Goal: Task Accomplishment & Management: Use online tool/utility

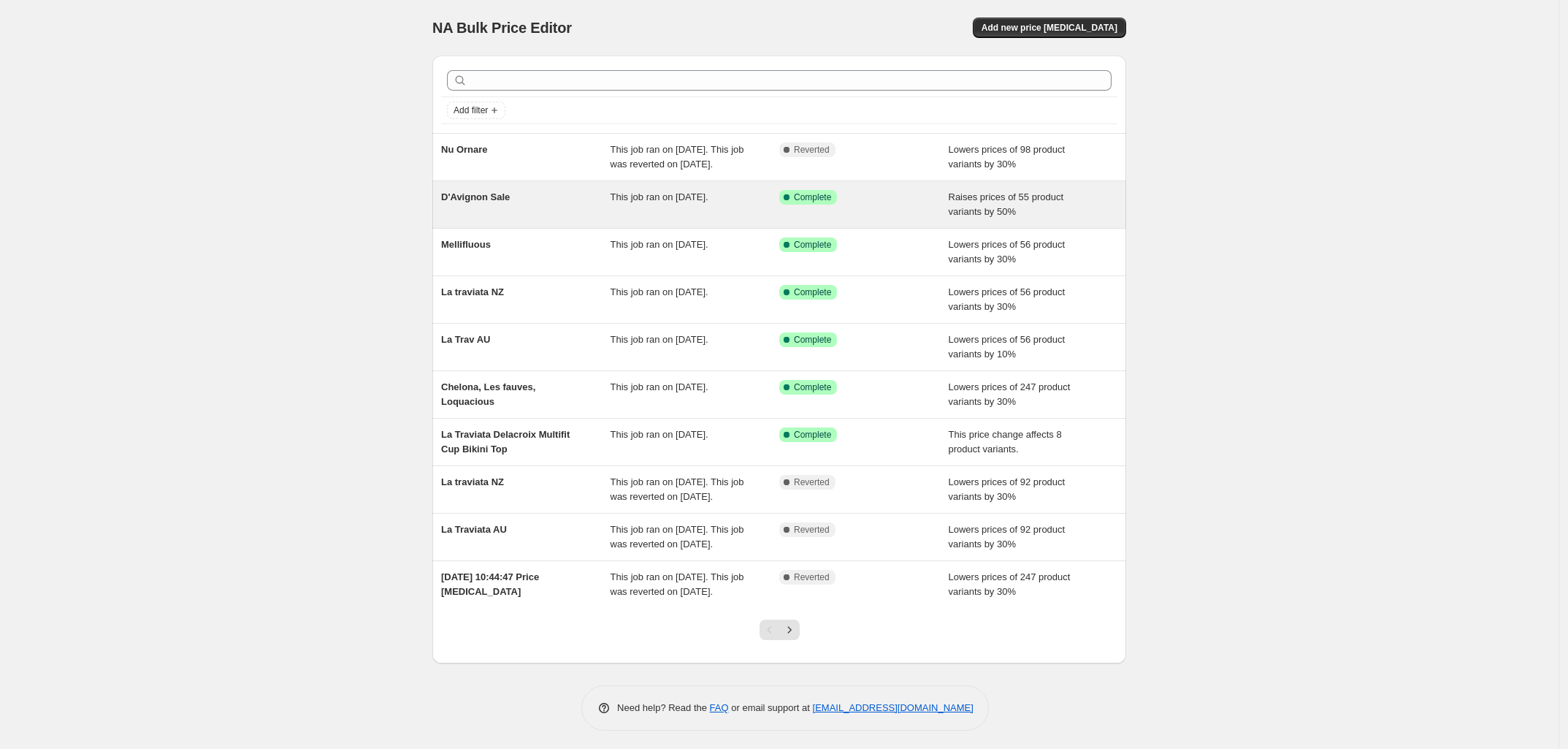
click at [706, 202] on span "This job ran on [DATE]." at bounding box center [659, 197] width 98 height 11
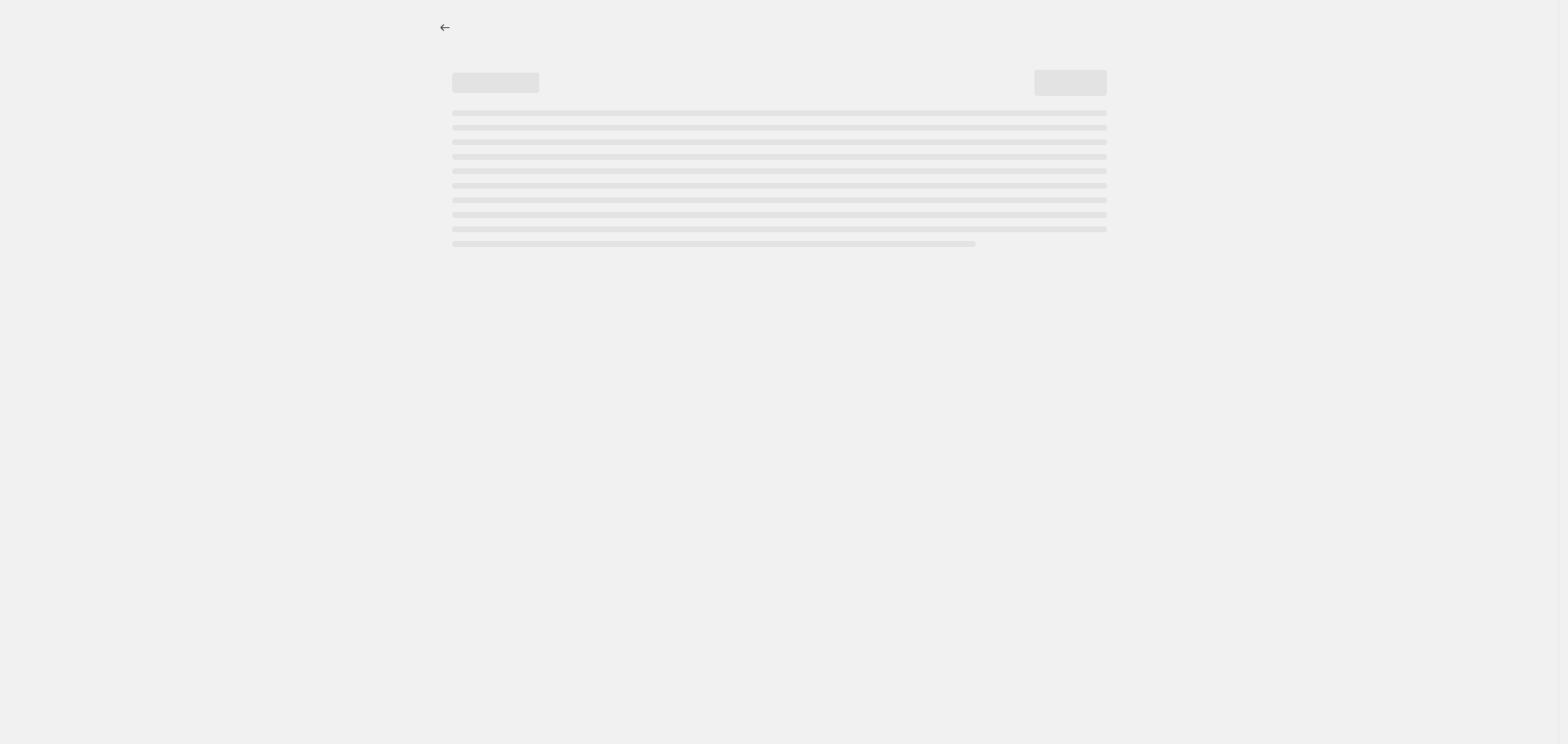
select select "percentage"
select select "vendor"
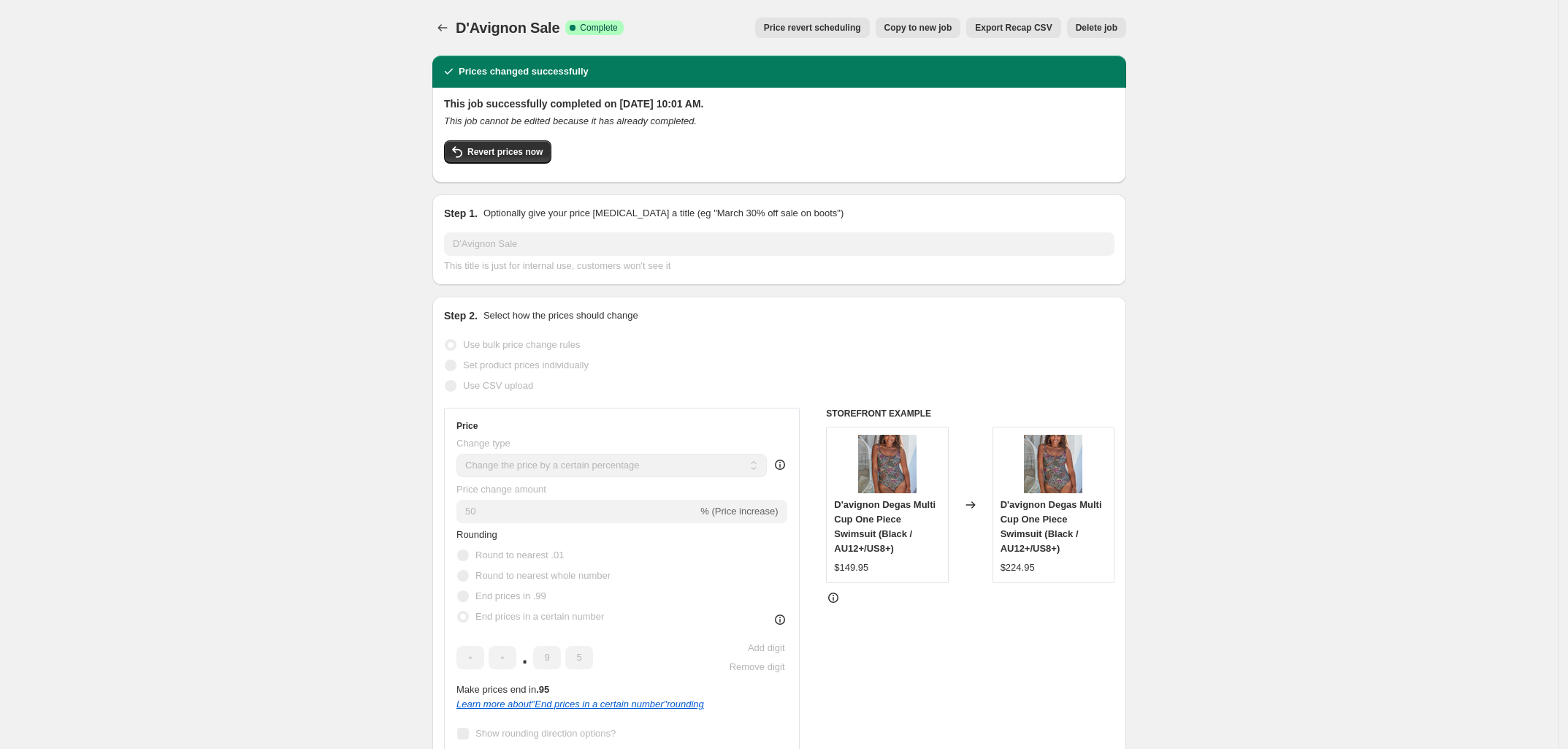
click at [837, 26] on span "Price revert scheduling" at bounding box center [812, 27] width 97 height 12
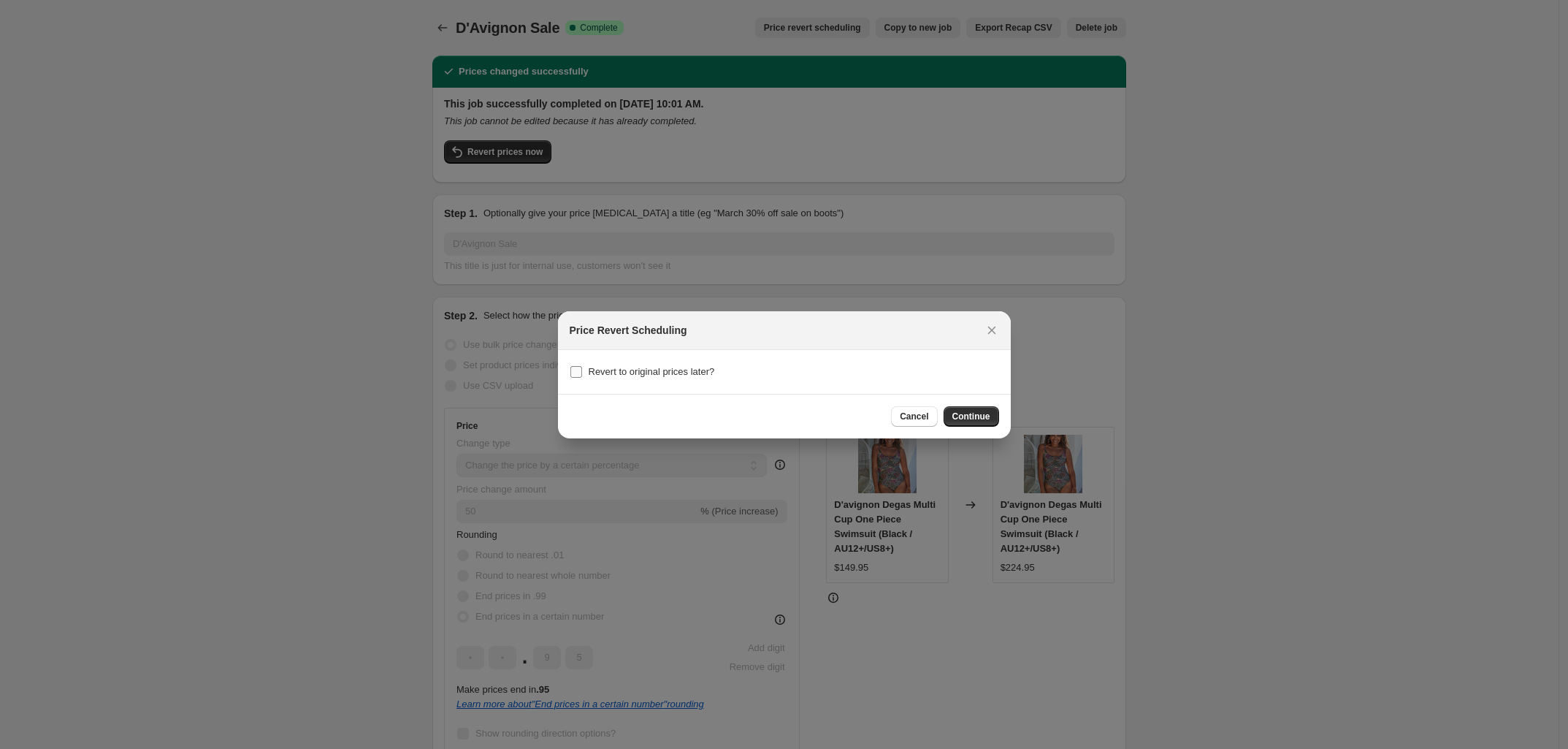
click at [645, 370] on span "Revert to original prices later?" at bounding box center [652, 371] width 127 height 11
click at [582, 370] on input "Revert to original prices later?" at bounding box center [575, 371] width 12 height 12
checkbox input "true"
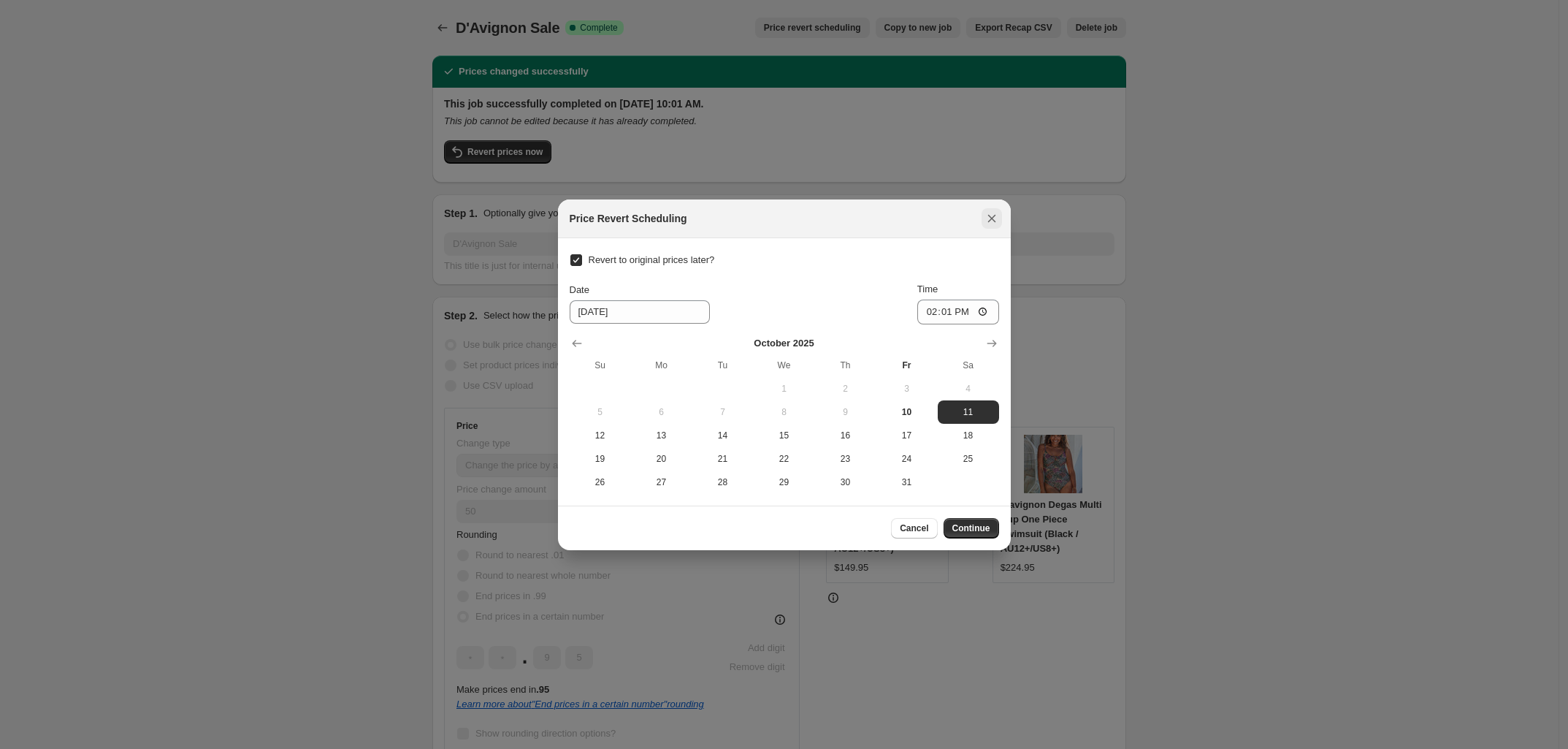
click at [998, 220] on icon "Close" at bounding box center [992, 218] width 15 height 15
checkbox input "false"
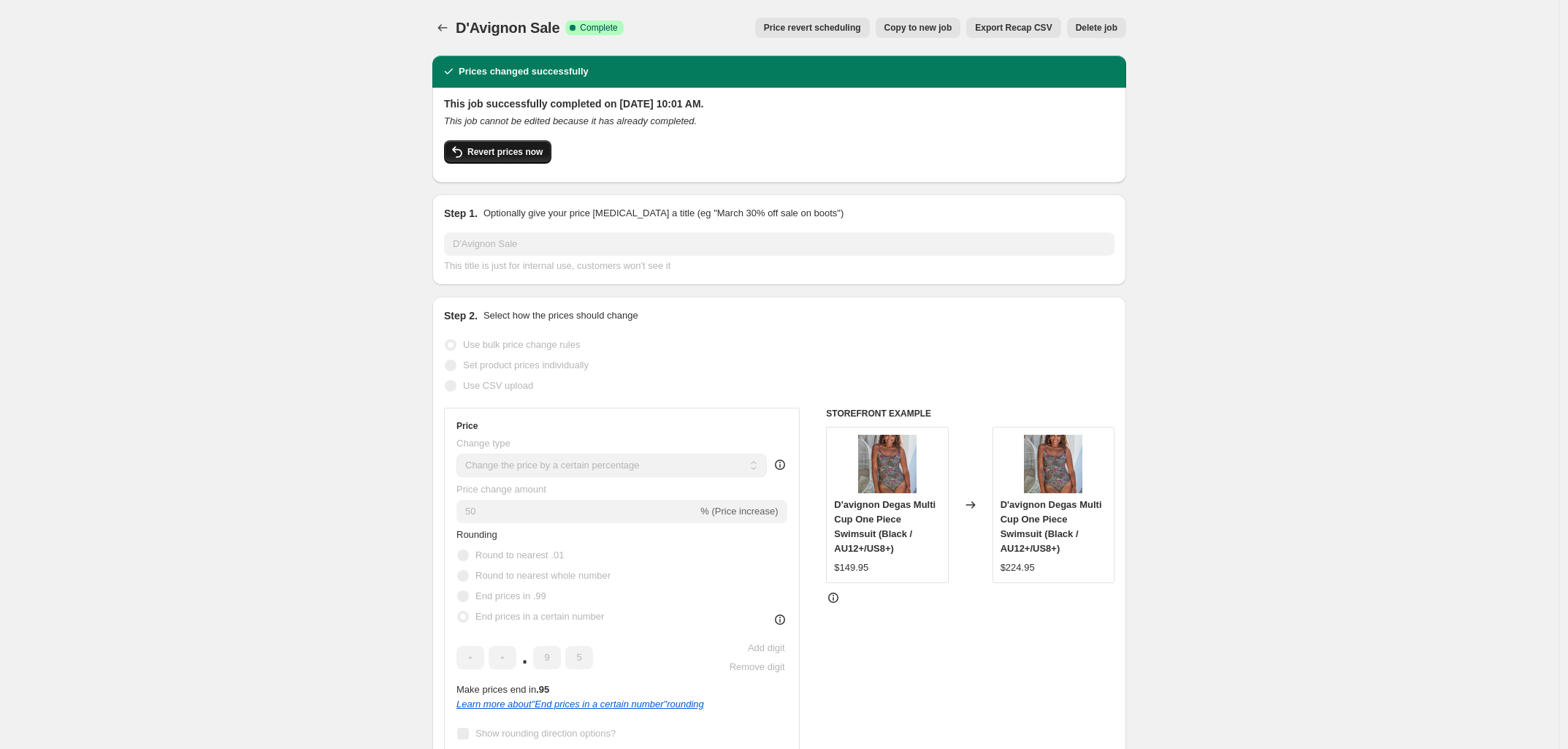
click at [509, 149] on span "Revert prices now" at bounding box center [505, 152] width 75 height 12
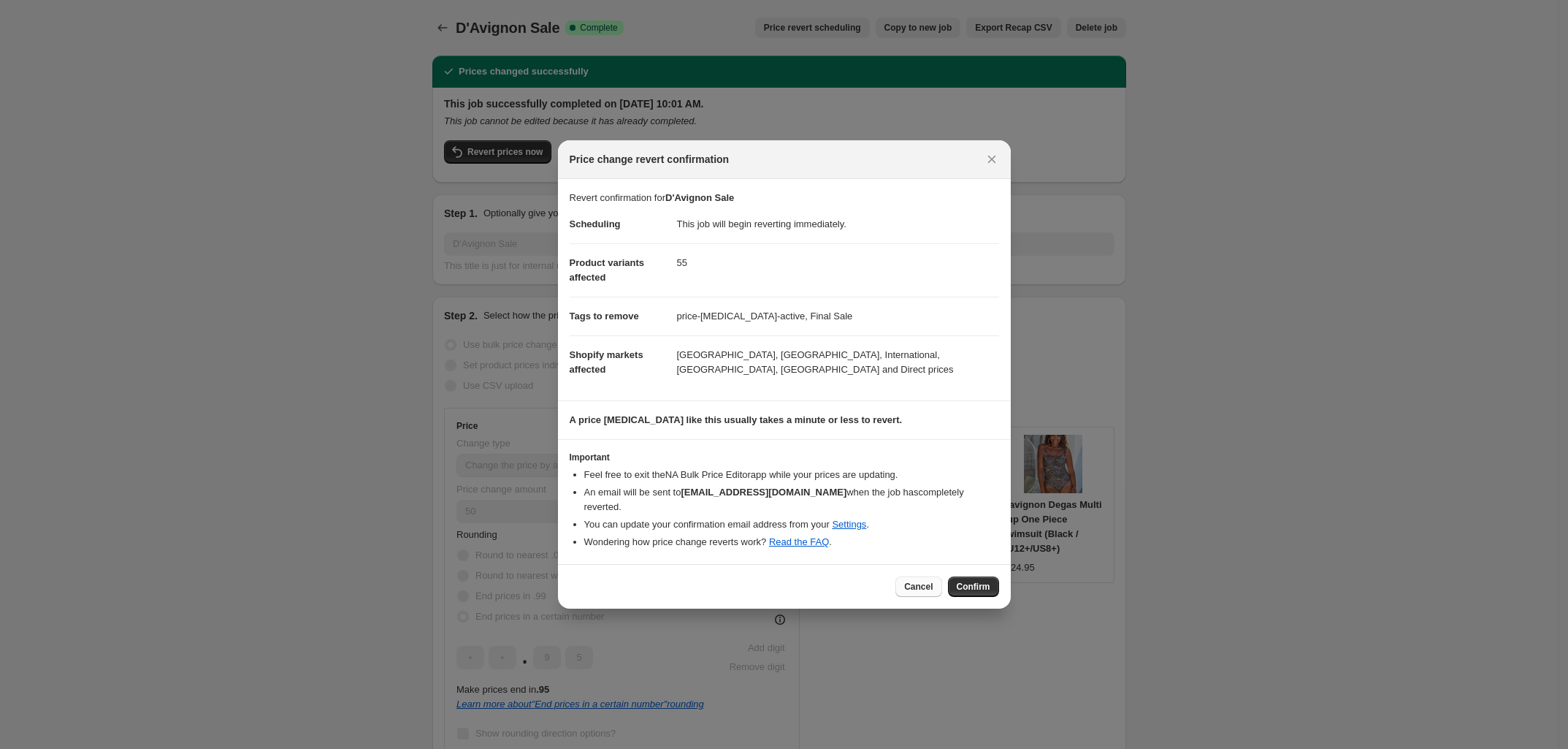
click at [916, 581] on span "Cancel" at bounding box center [918, 587] width 29 height 12
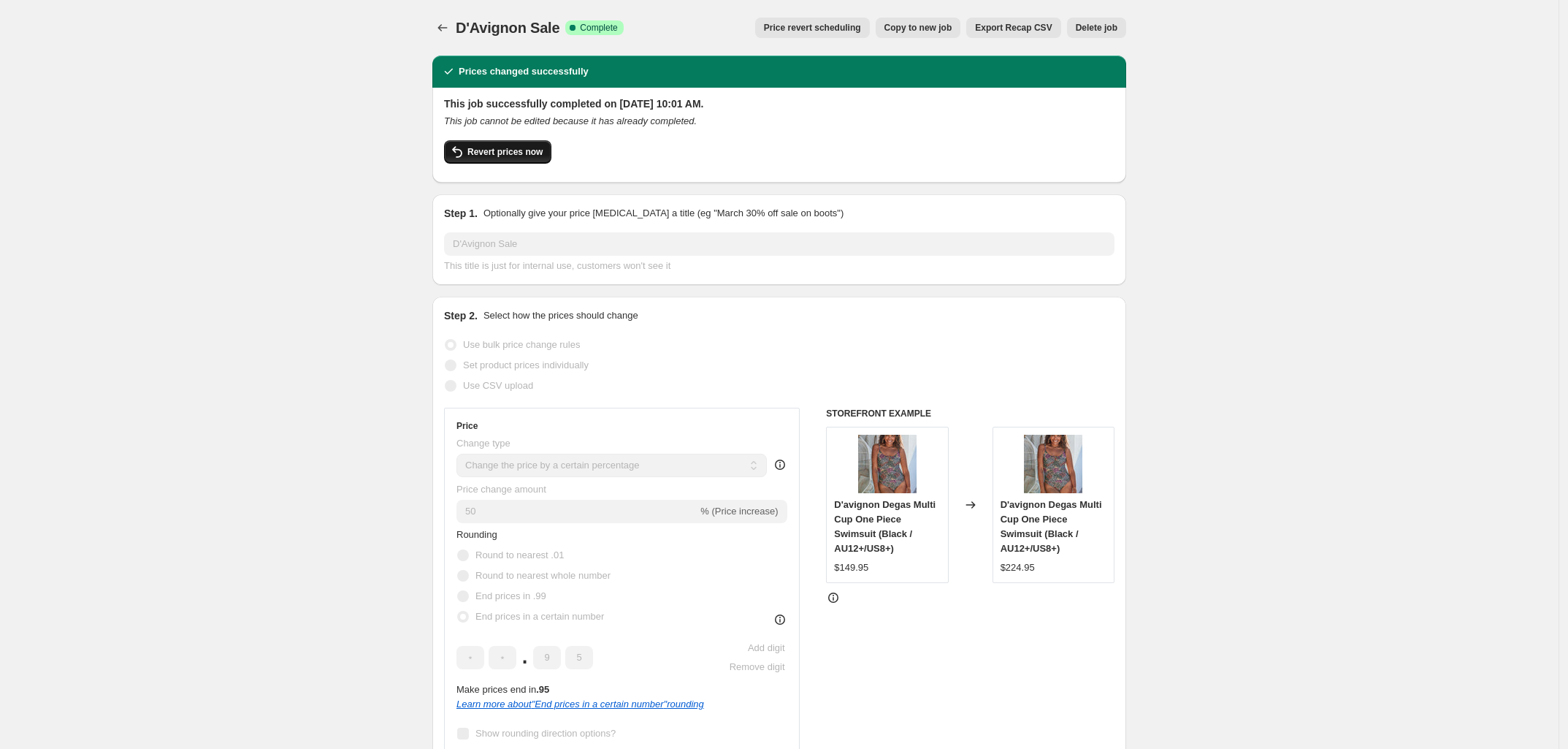
click at [483, 158] on button "Revert prices now" at bounding box center [498, 152] width 107 height 23
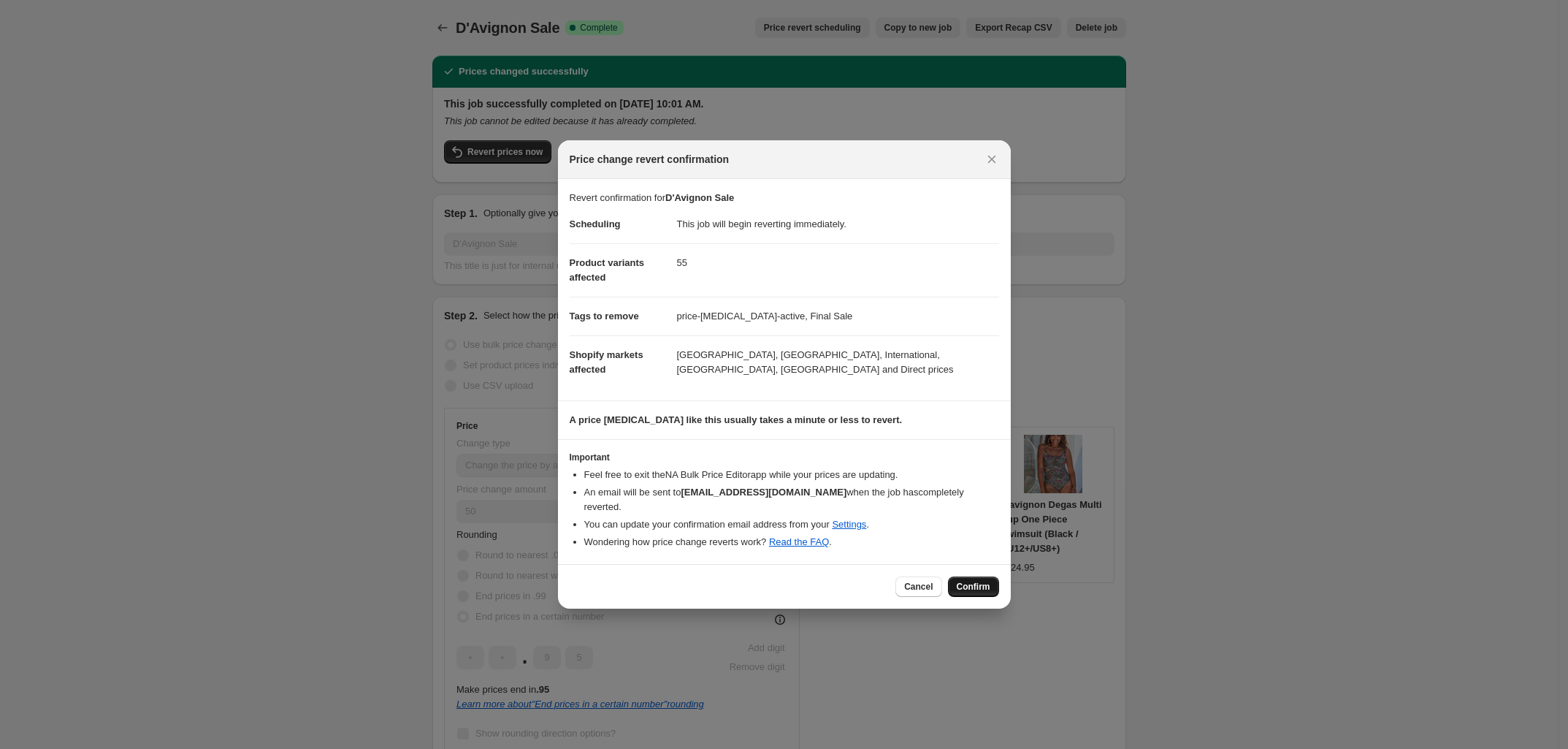
click at [972, 581] on span "Confirm" at bounding box center [973, 587] width 33 height 12
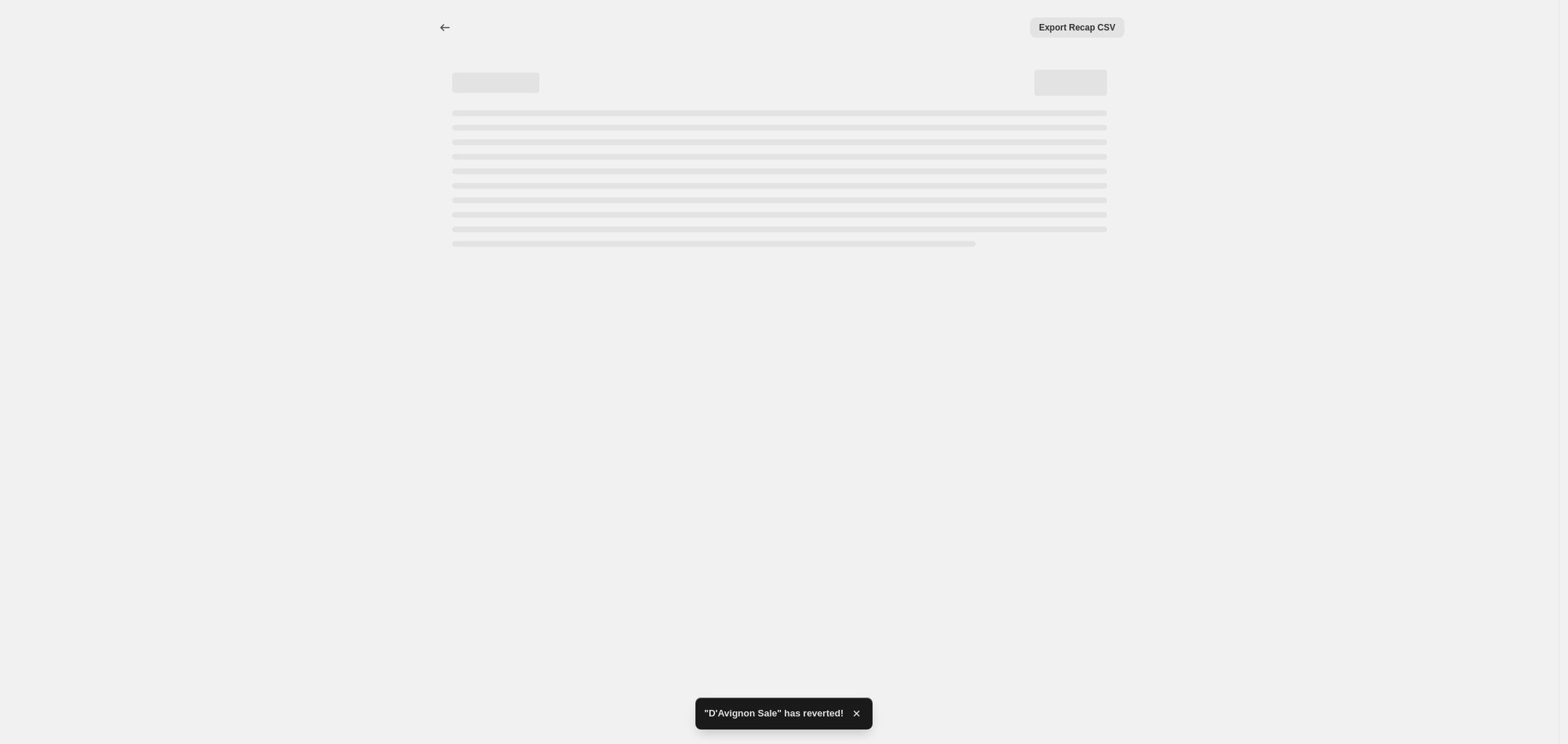
select select "percentage"
select select "vendor"
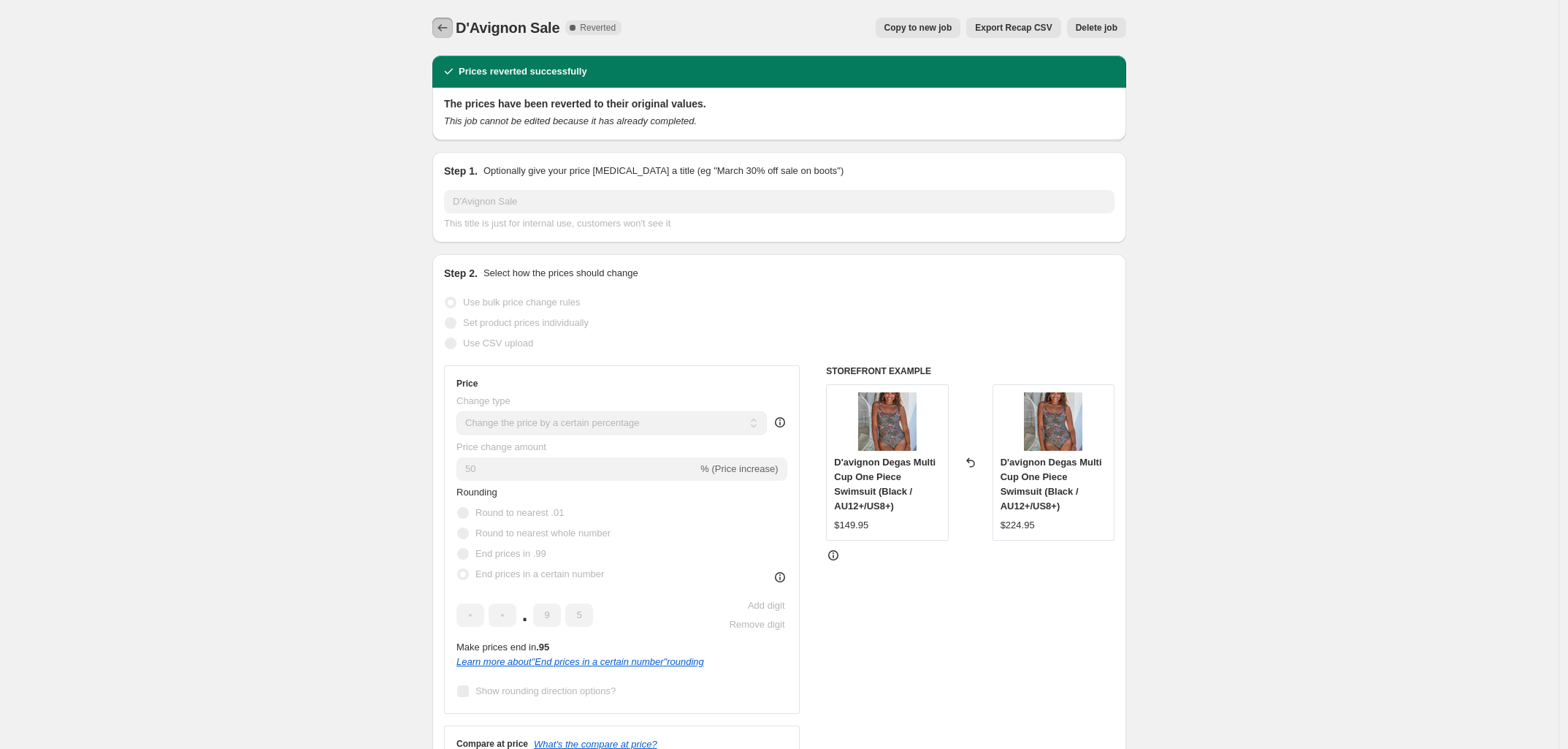
click at [449, 24] on icon "Price change jobs" at bounding box center [442, 27] width 15 height 15
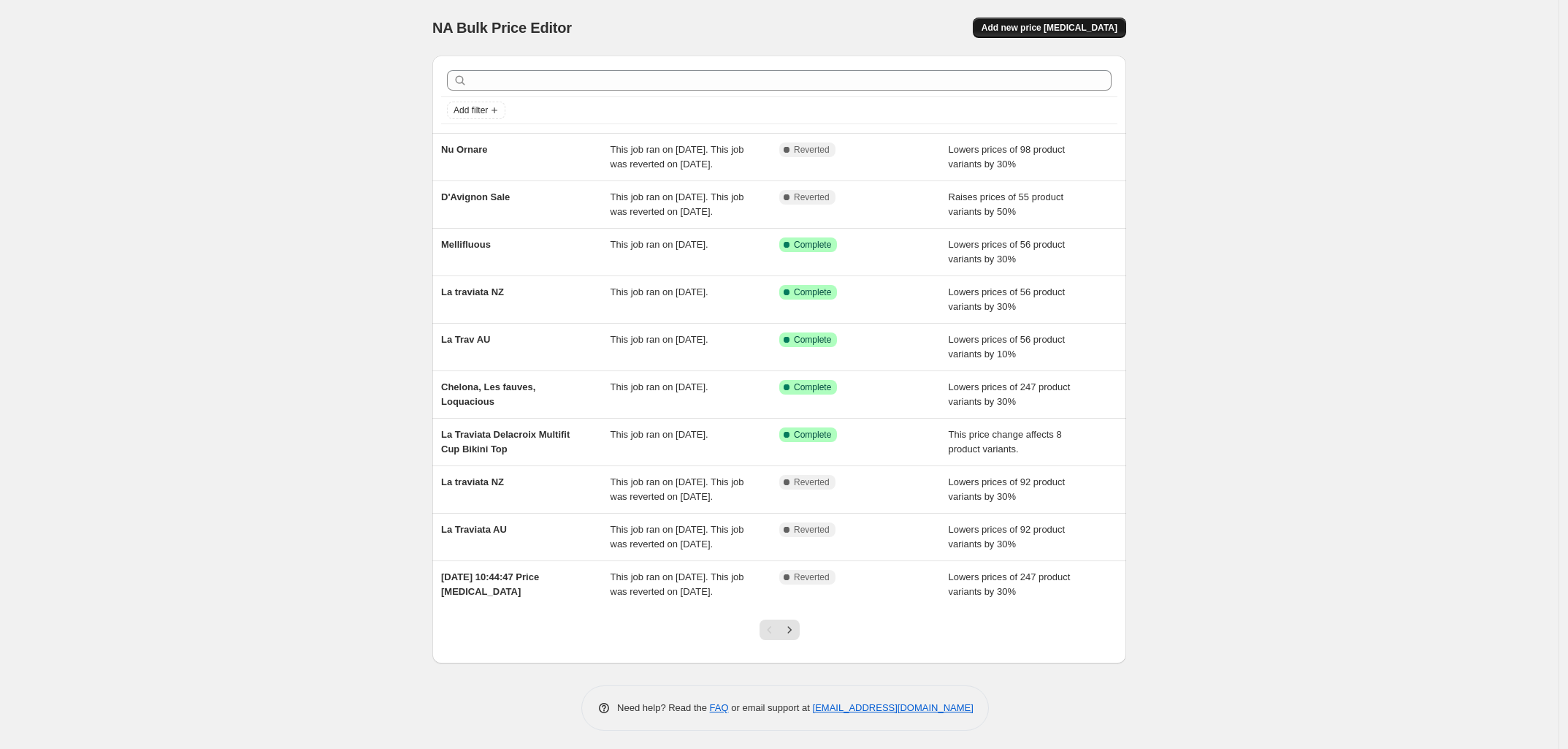
click at [1061, 25] on span "Add new price [MEDICAL_DATA]" at bounding box center [1049, 27] width 136 height 12
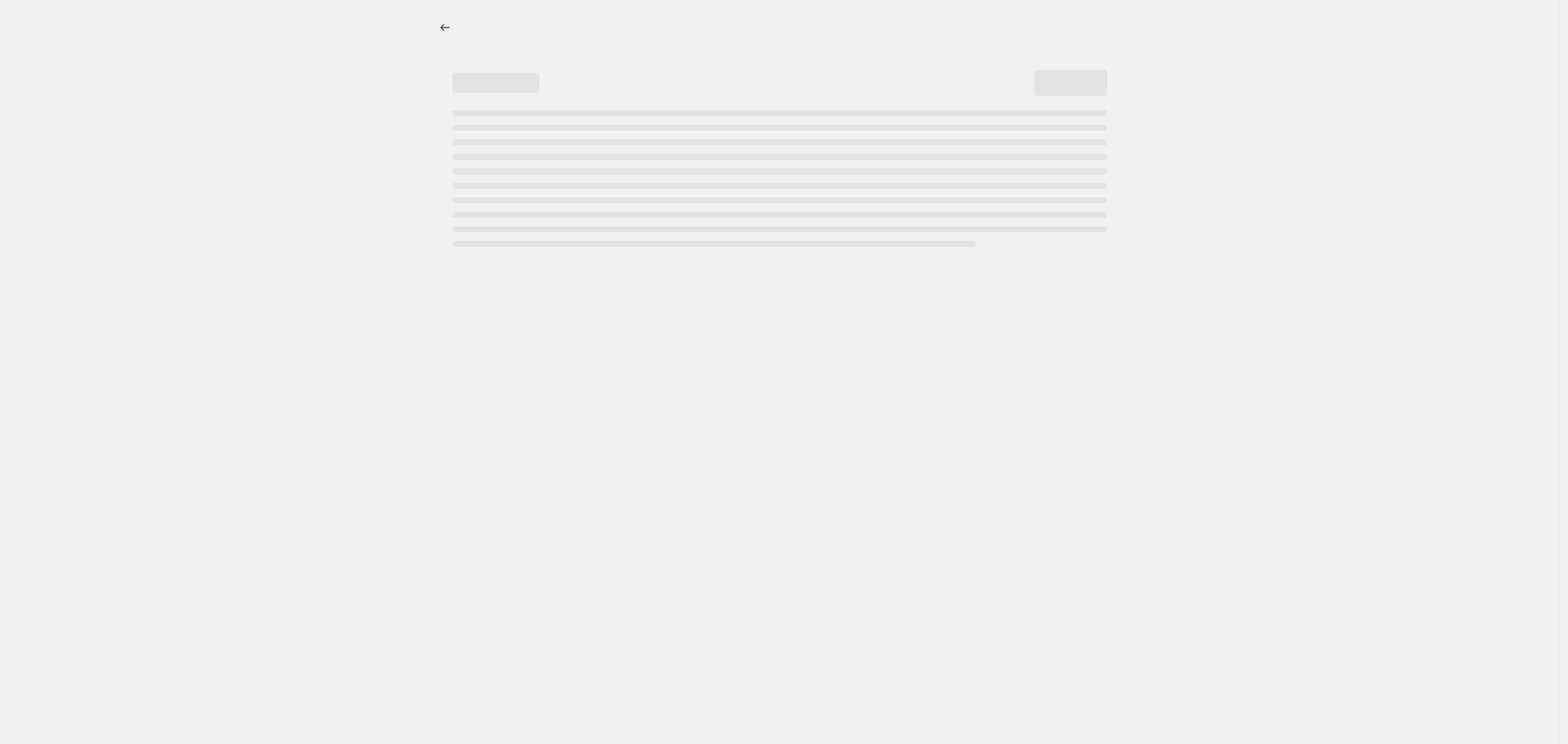
select select "percentage"
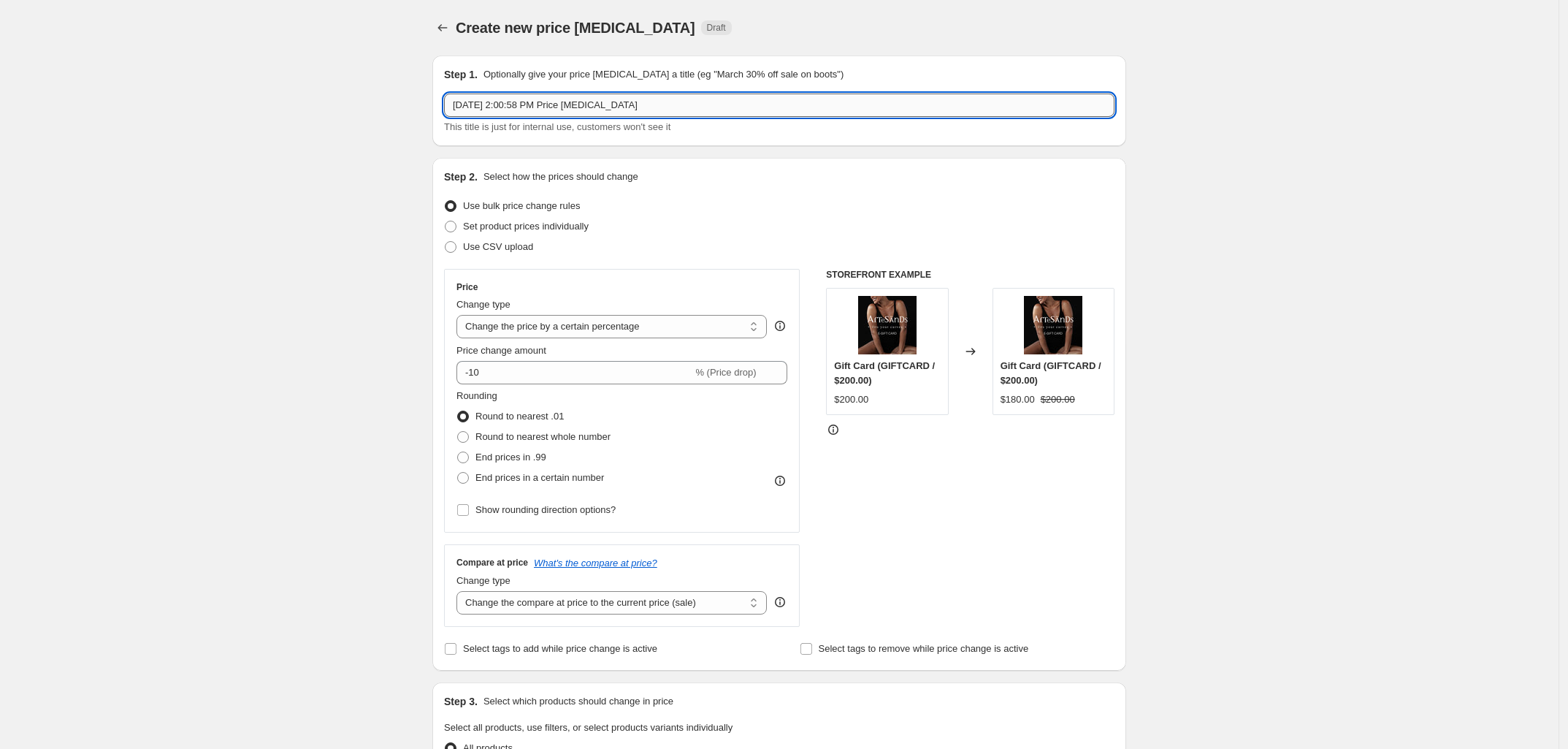
click at [534, 113] on input "[DATE] 2:00:58 PM Price [MEDICAL_DATA]" at bounding box center [779, 105] width 670 height 23
type input "D'avignon"
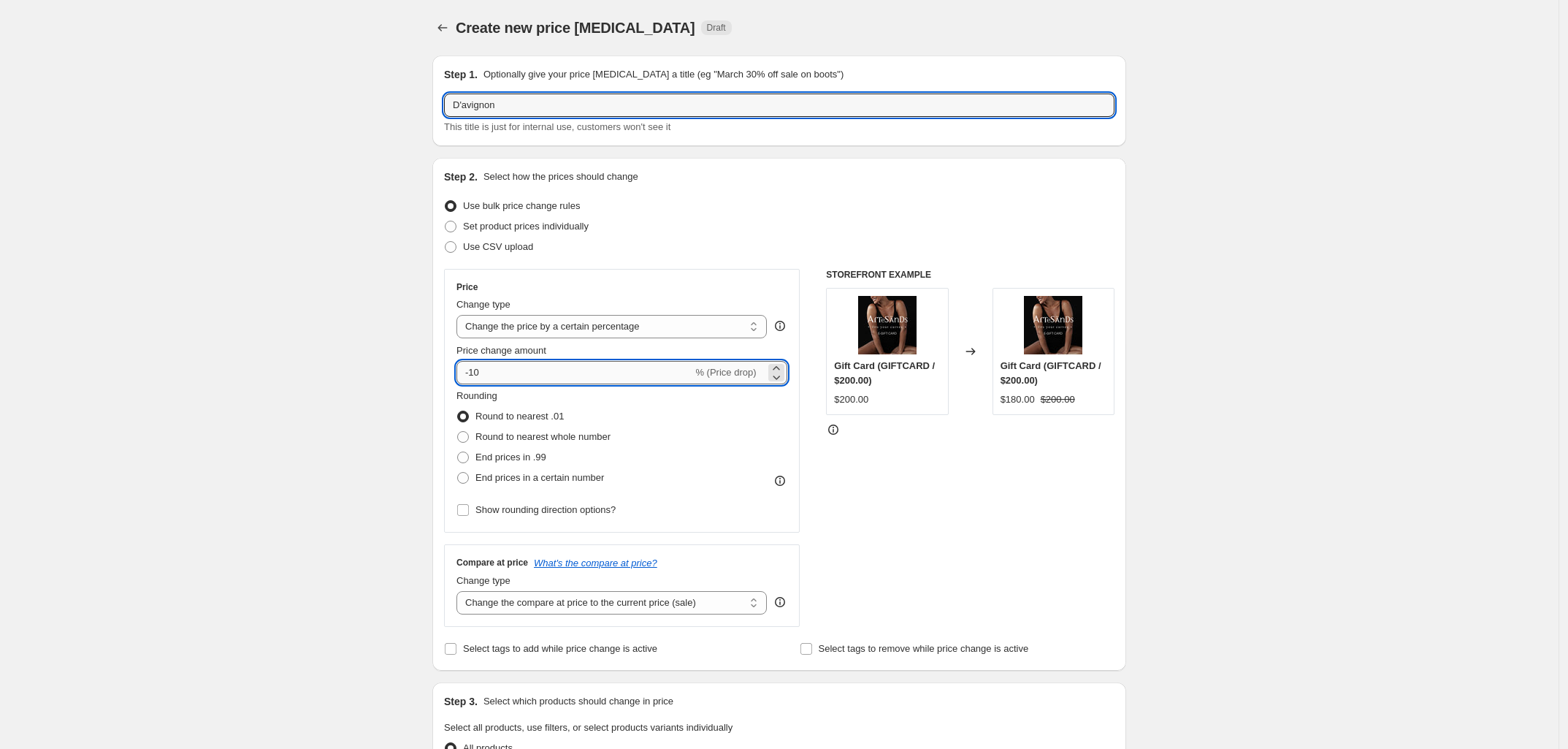
click at [558, 378] on input "-10" at bounding box center [575, 373] width 236 height 23
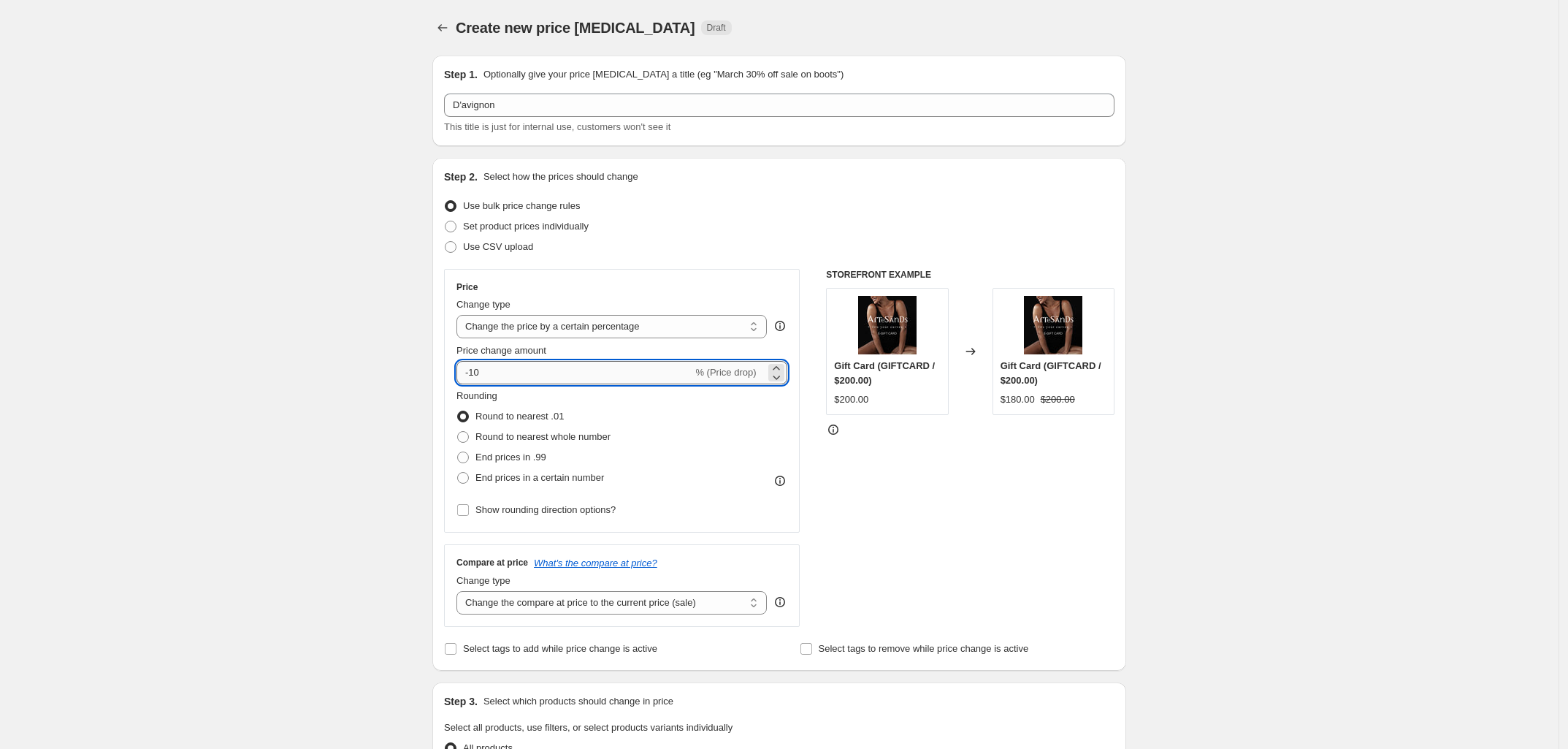
type input "-1"
type input "-50"
click at [481, 476] on span "End prices in a certain number" at bounding box center [539, 477] width 128 height 11
click at [458, 472] on input "End prices in a certain number" at bounding box center [457, 472] width 1 height 1
radio input "true"
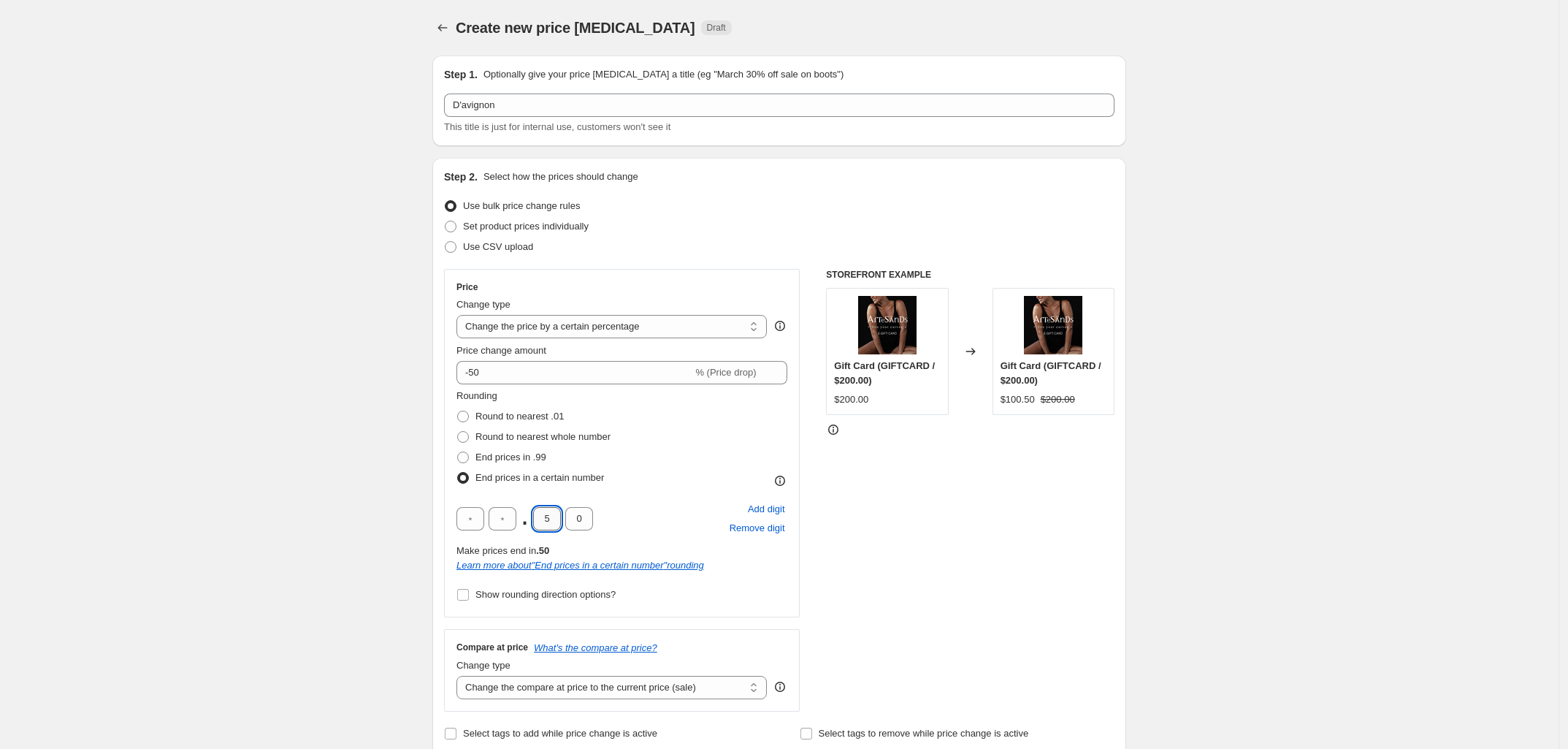
click at [557, 514] on input "5" at bounding box center [547, 519] width 28 height 23
type input "9"
click at [586, 520] on input "0" at bounding box center [579, 519] width 28 height 23
type input "5"
click at [663, 486] on div "Rounding Round to nearest .01 Round to nearest whole number End prices in .99 E…" at bounding box center [622, 438] width 331 height 99
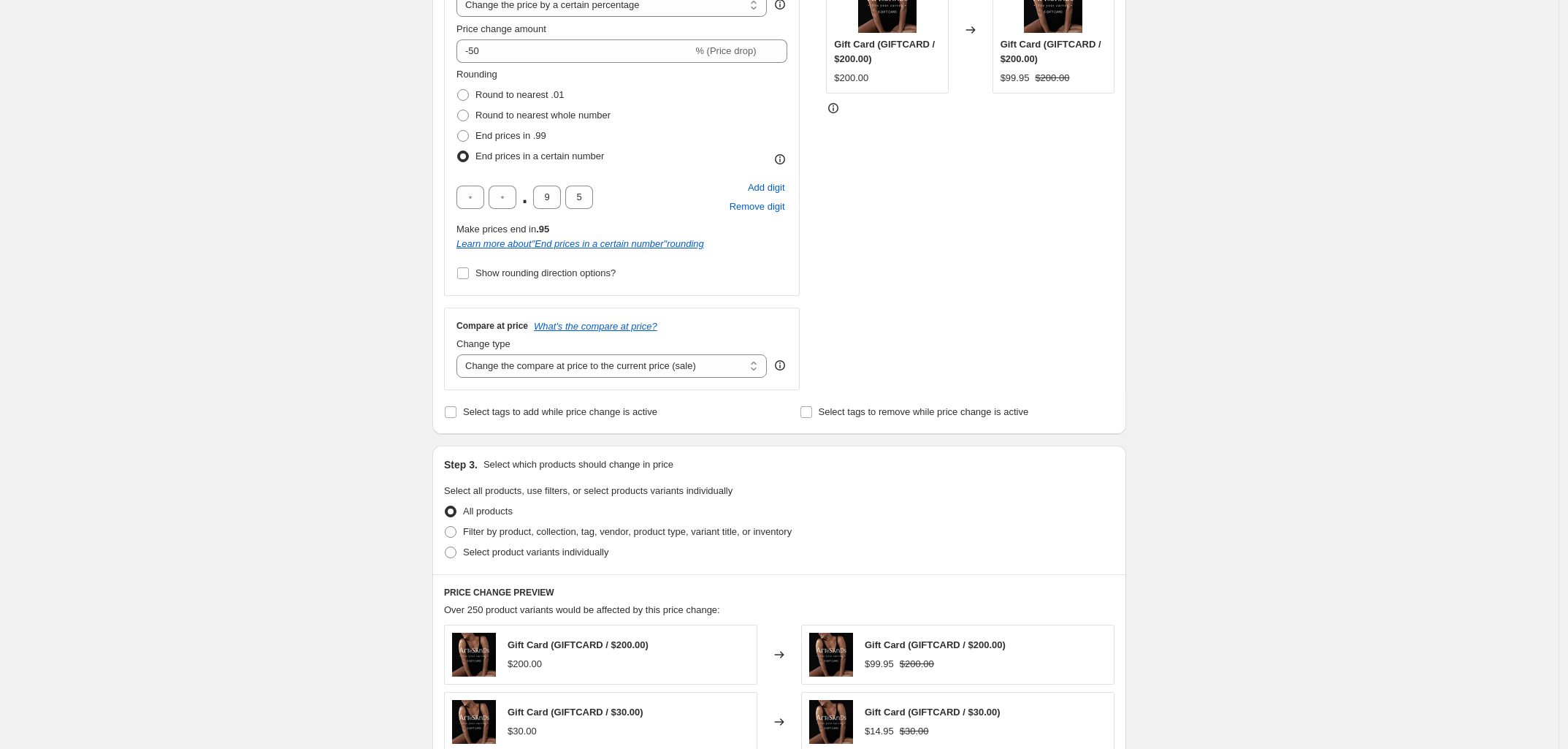
scroll to position [322, 0]
click at [473, 408] on span "Select tags to add while price change is active" at bounding box center [560, 411] width 194 height 11
click at [457, 408] on input "Select tags to add while price change is active" at bounding box center [450, 411] width 12 height 12
checkbox input "true"
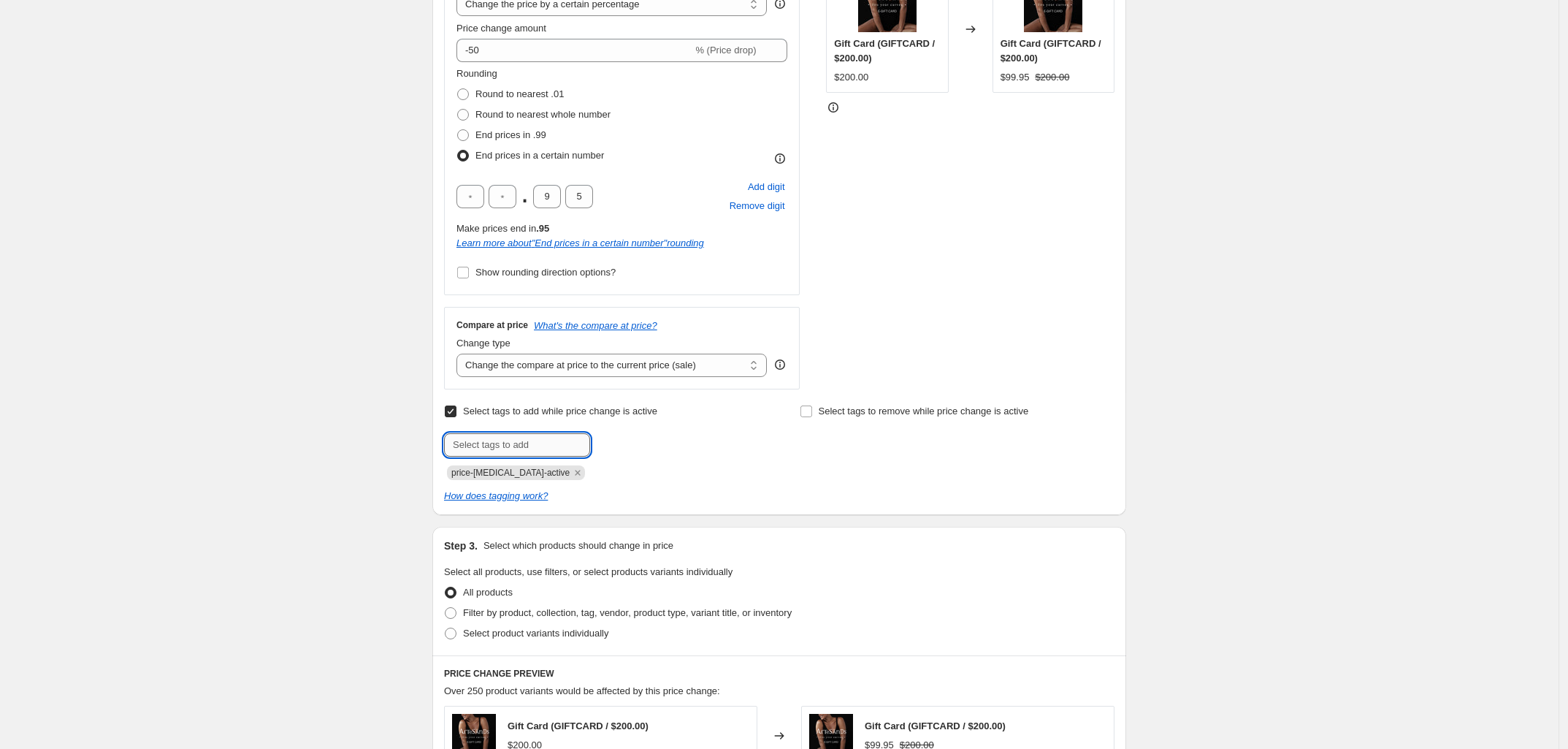
click at [575, 445] on input "text" at bounding box center [517, 445] width 146 height 23
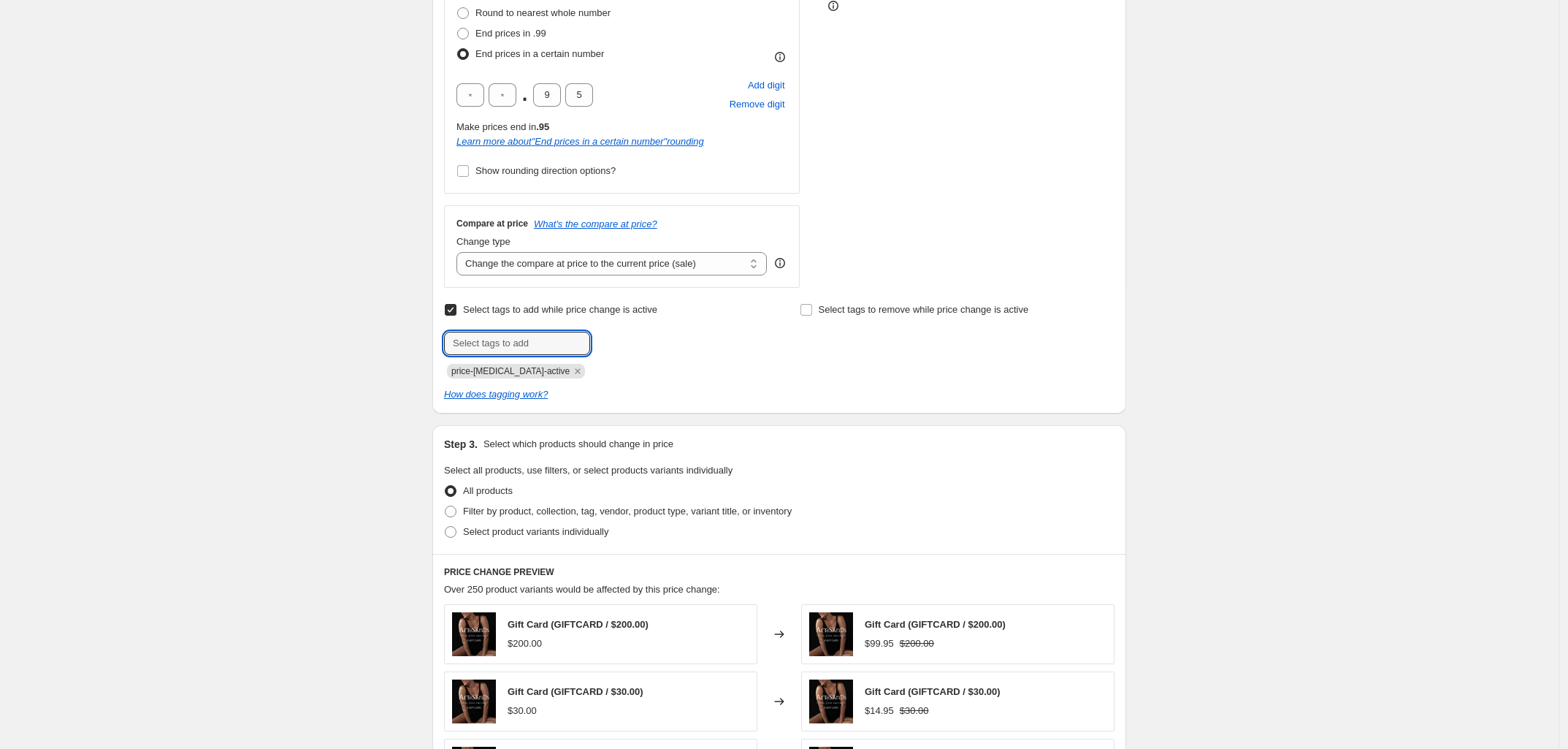
scroll to position [424, 0]
type input "final sale"
click at [619, 343] on b "Add" at bounding box center [611, 341] width 17 height 10
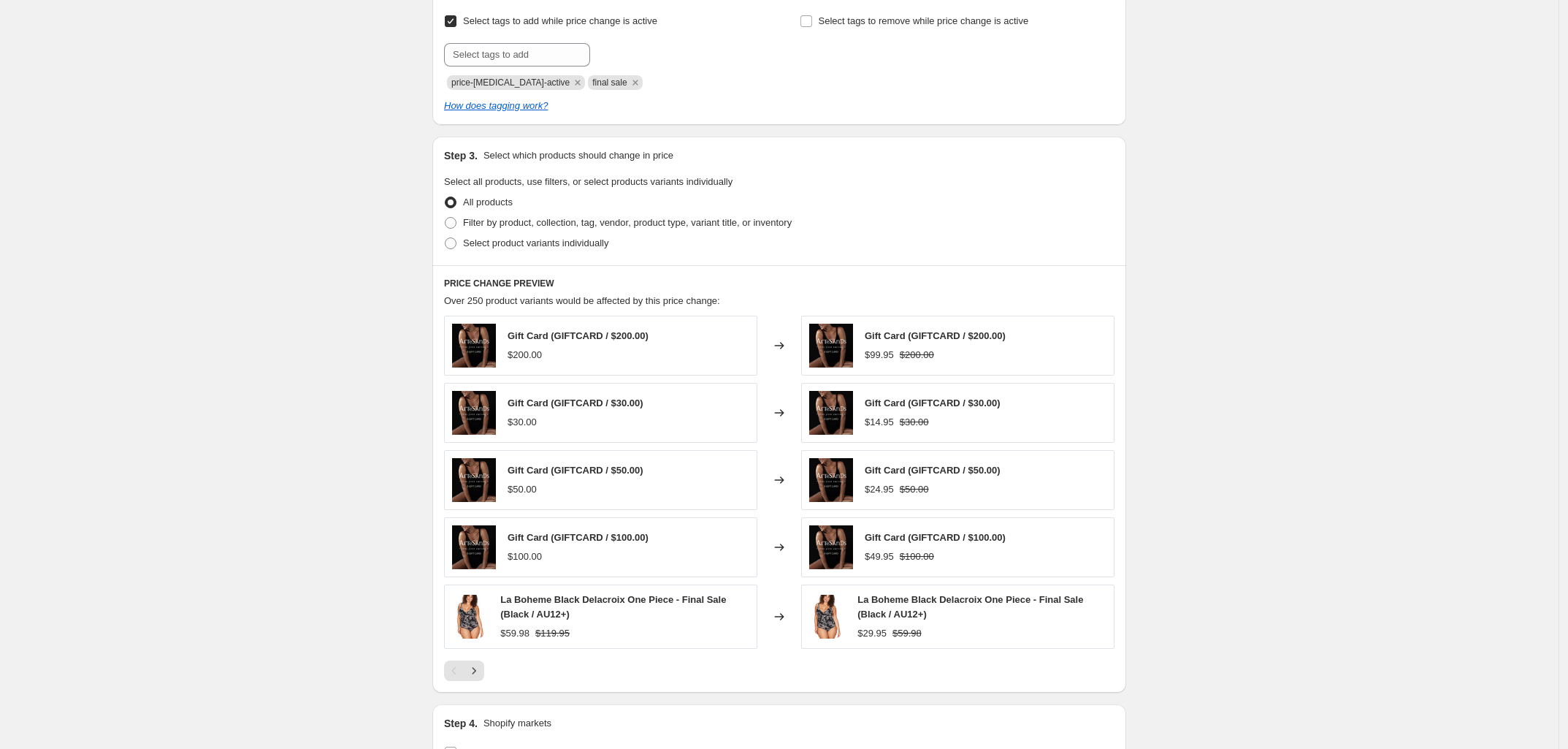
scroll to position [727, 0]
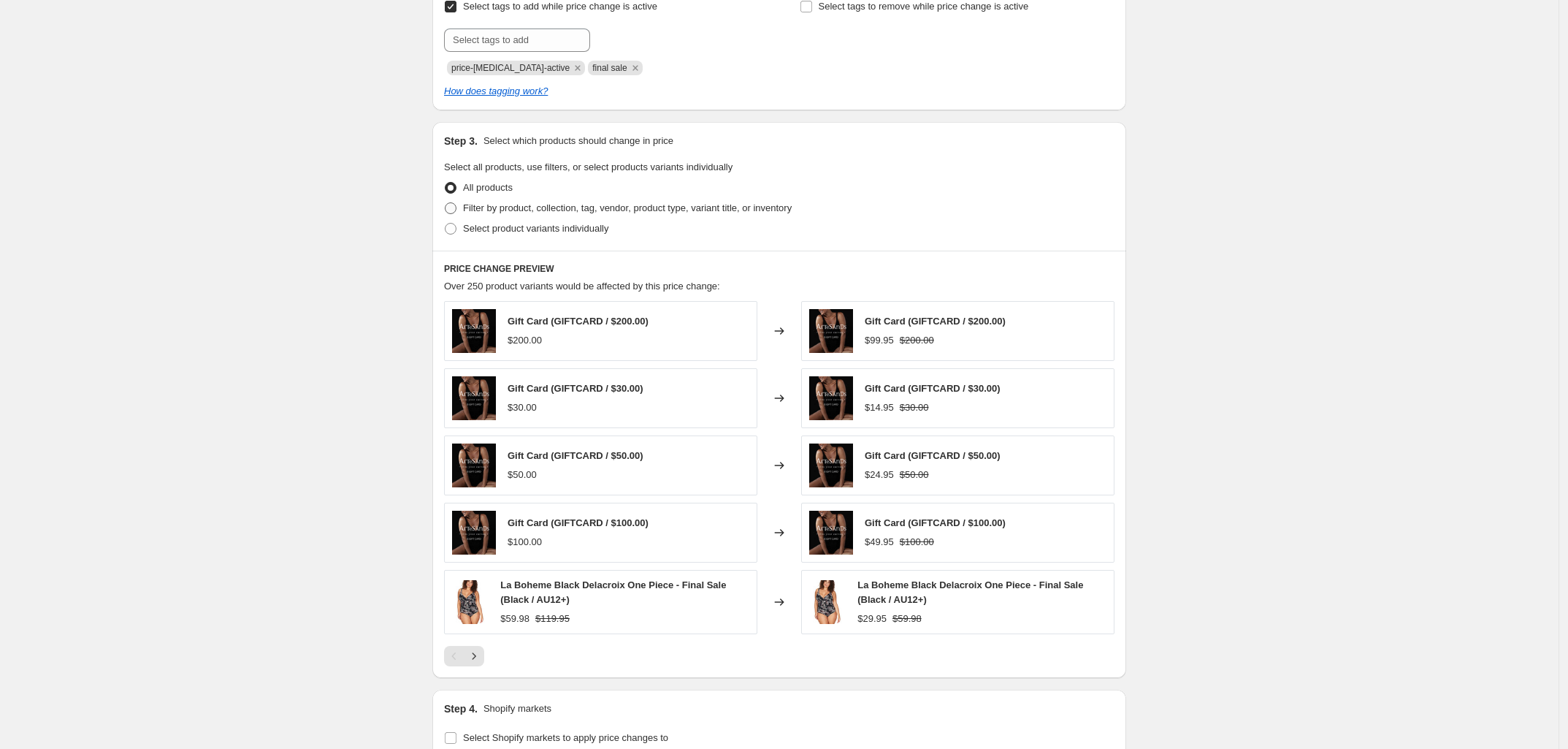
click at [527, 207] on span "Filter by product, collection, tag, vendor, product type, variant title, or inv…" at bounding box center [627, 207] width 329 height 11
click at [446, 203] on input "Filter by product, collection, tag, vendor, product type, variant title, or inv…" at bounding box center [445, 202] width 1 height 1
radio input "true"
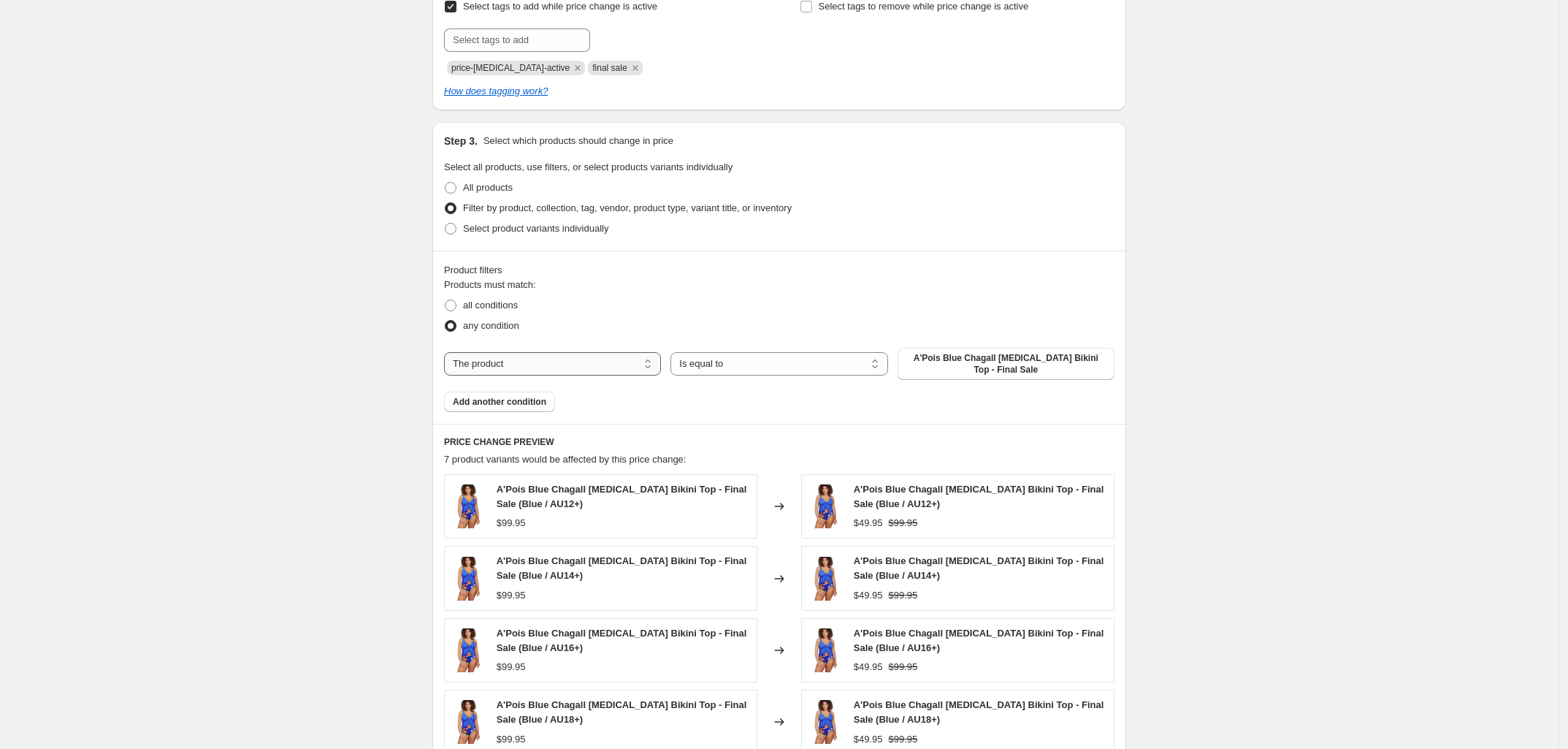
click at [607, 354] on select "The product The product's collection The product's tag The product's vendor The…" at bounding box center [552, 364] width 217 height 23
select select "vendor"
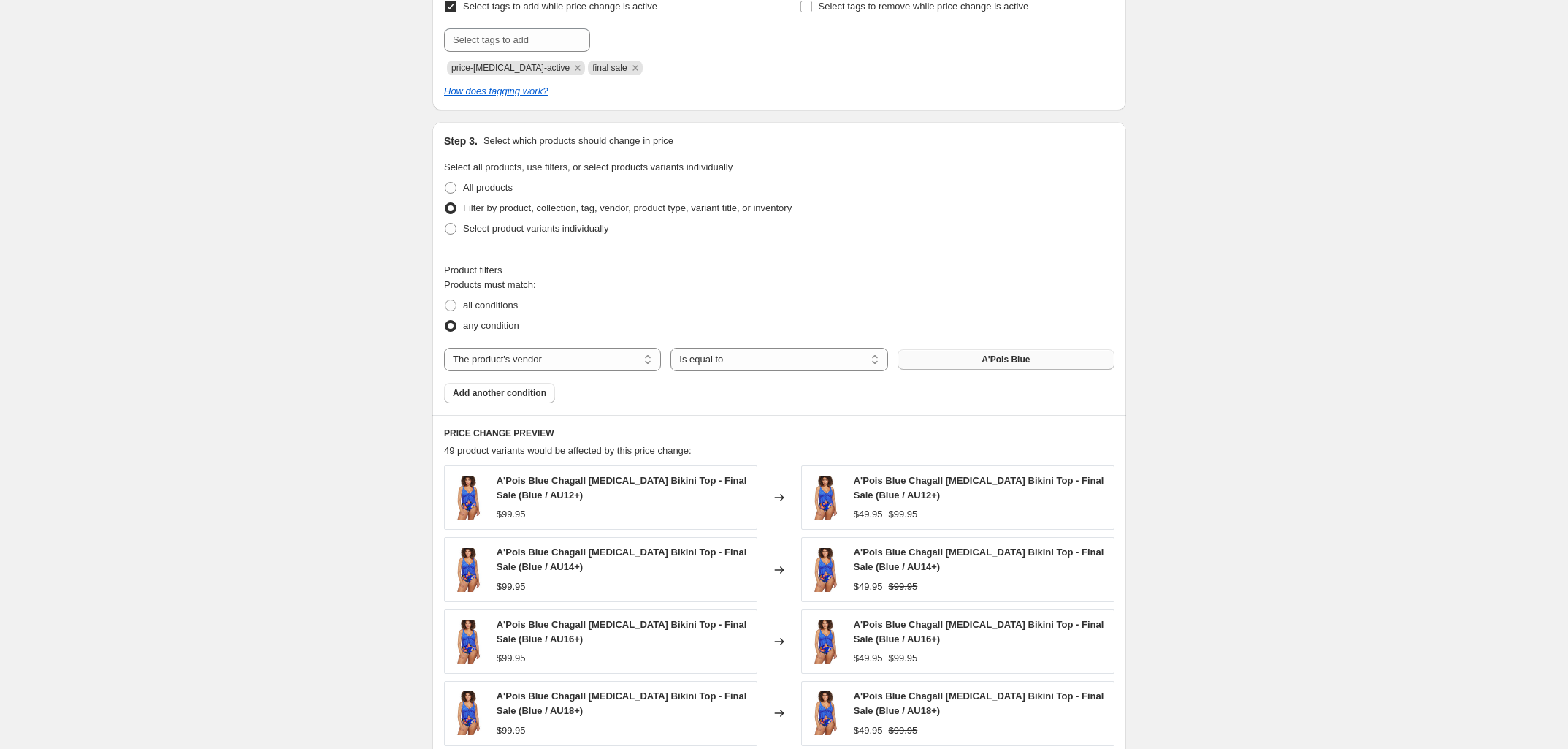
click at [1011, 362] on span "A'Pois Blue" at bounding box center [1006, 359] width 48 height 12
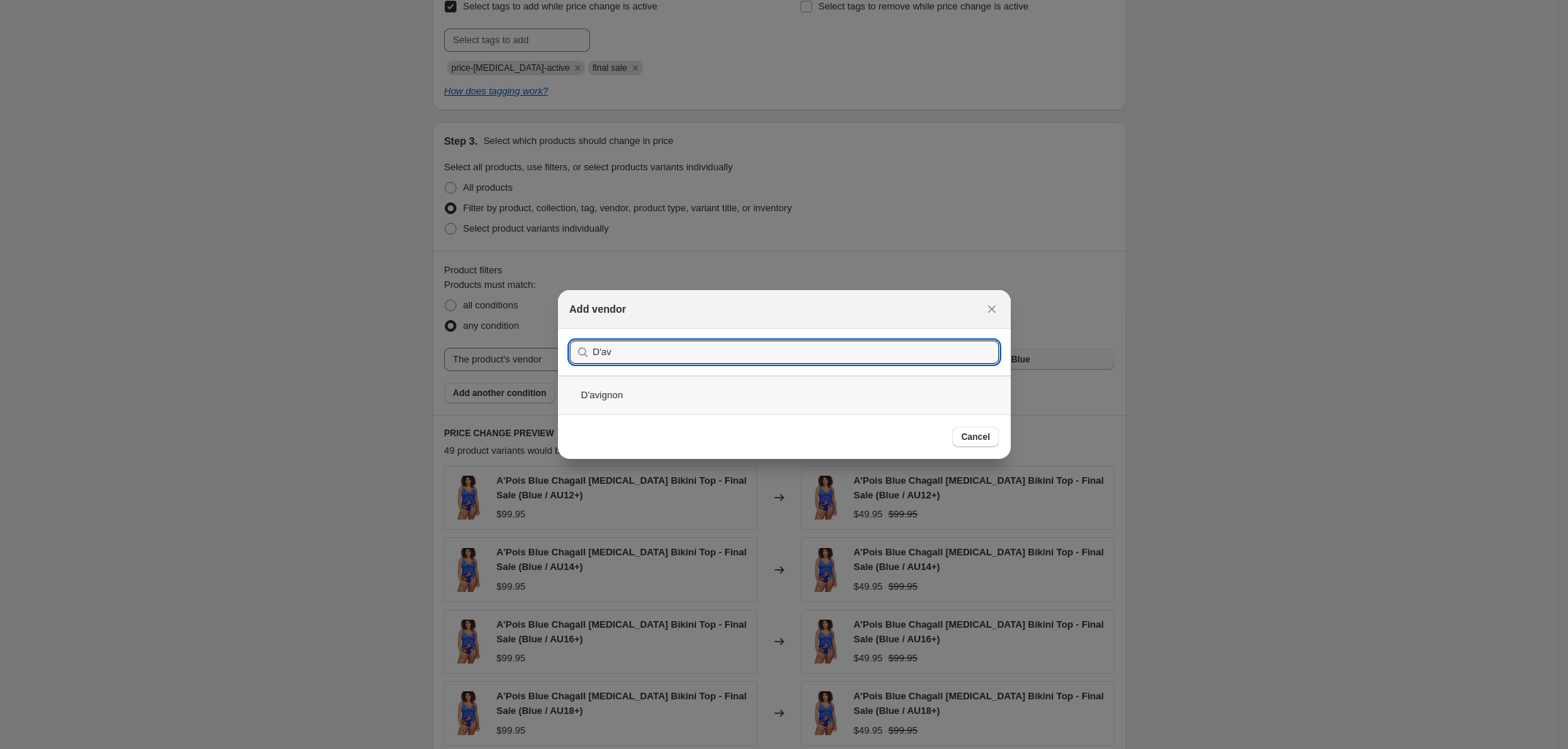
type input "D'av"
click at [654, 399] on div "D'avignon" at bounding box center [784, 395] width 453 height 39
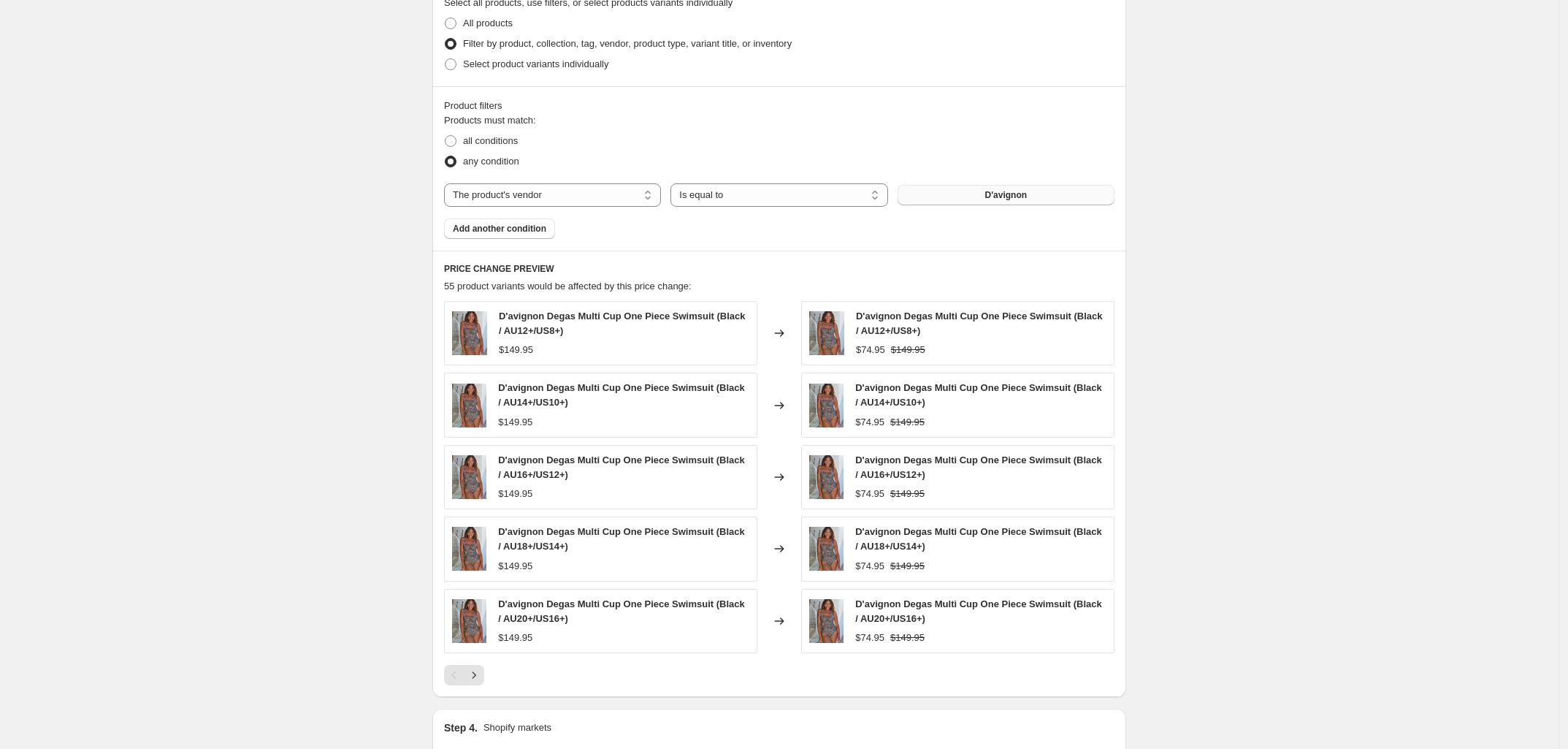
scroll to position [1151, 0]
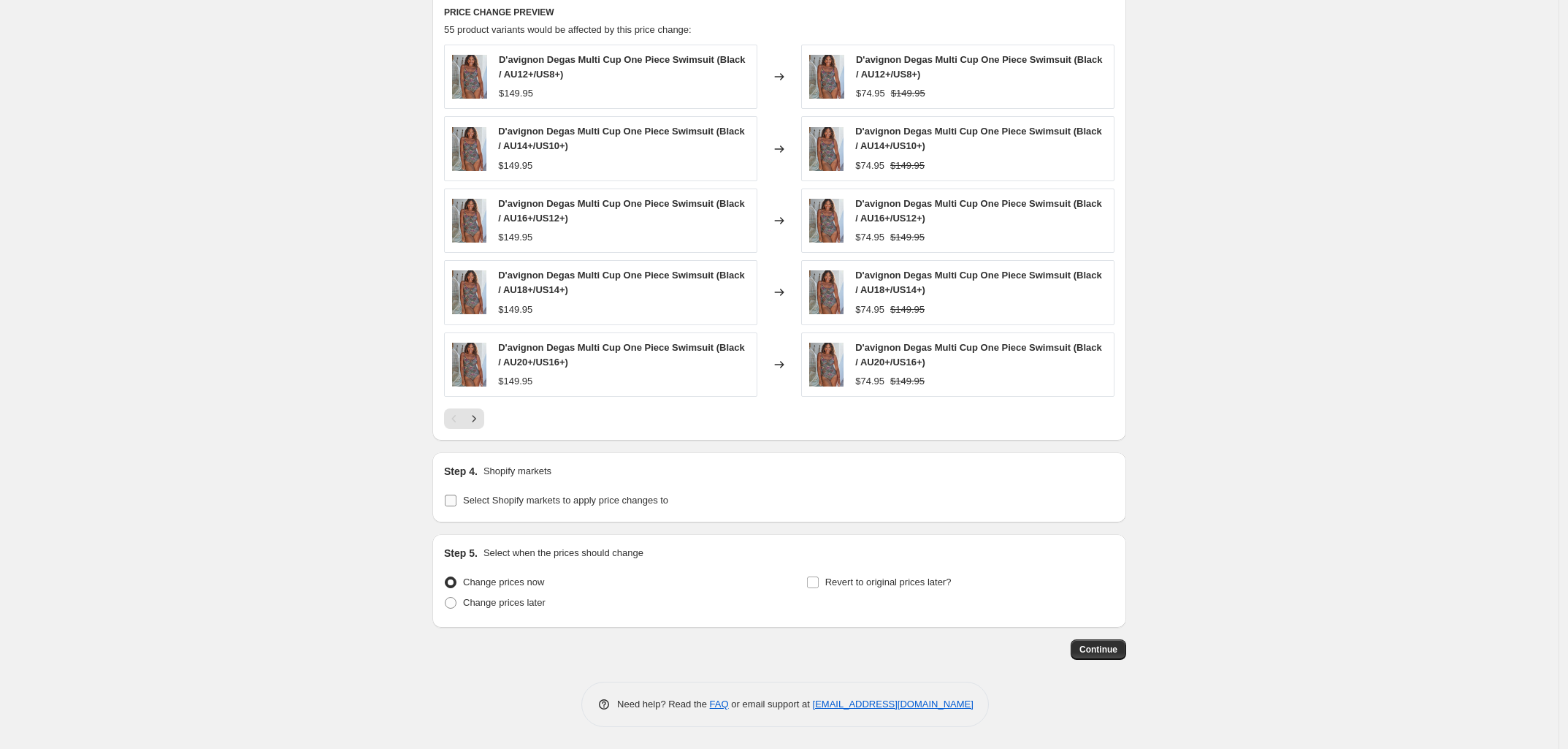
click at [596, 504] on span "Select Shopify markets to apply price changes to" at bounding box center [565, 500] width 205 height 11
click at [457, 504] on input "Select Shopify markets to apply price changes to" at bounding box center [450, 500] width 12 height 12
checkbox input "true"
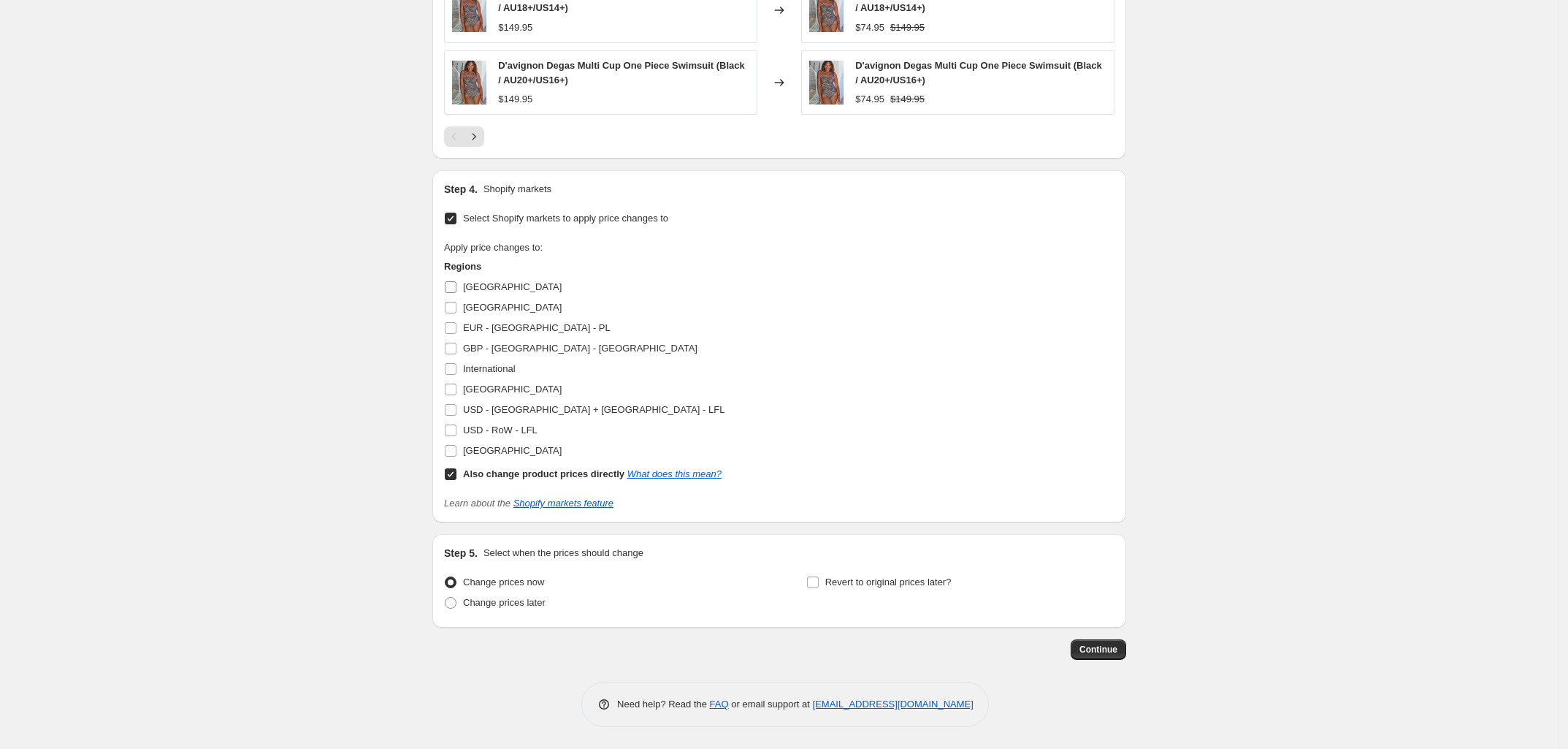
scroll to position [1433, 0]
click at [457, 298] on label "[GEOGRAPHIC_DATA]" at bounding box center [502, 308] width 117 height 20
click at [457, 301] on input "[GEOGRAPHIC_DATA]" at bounding box center [450, 307] width 12 height 12
checkbox input "true"
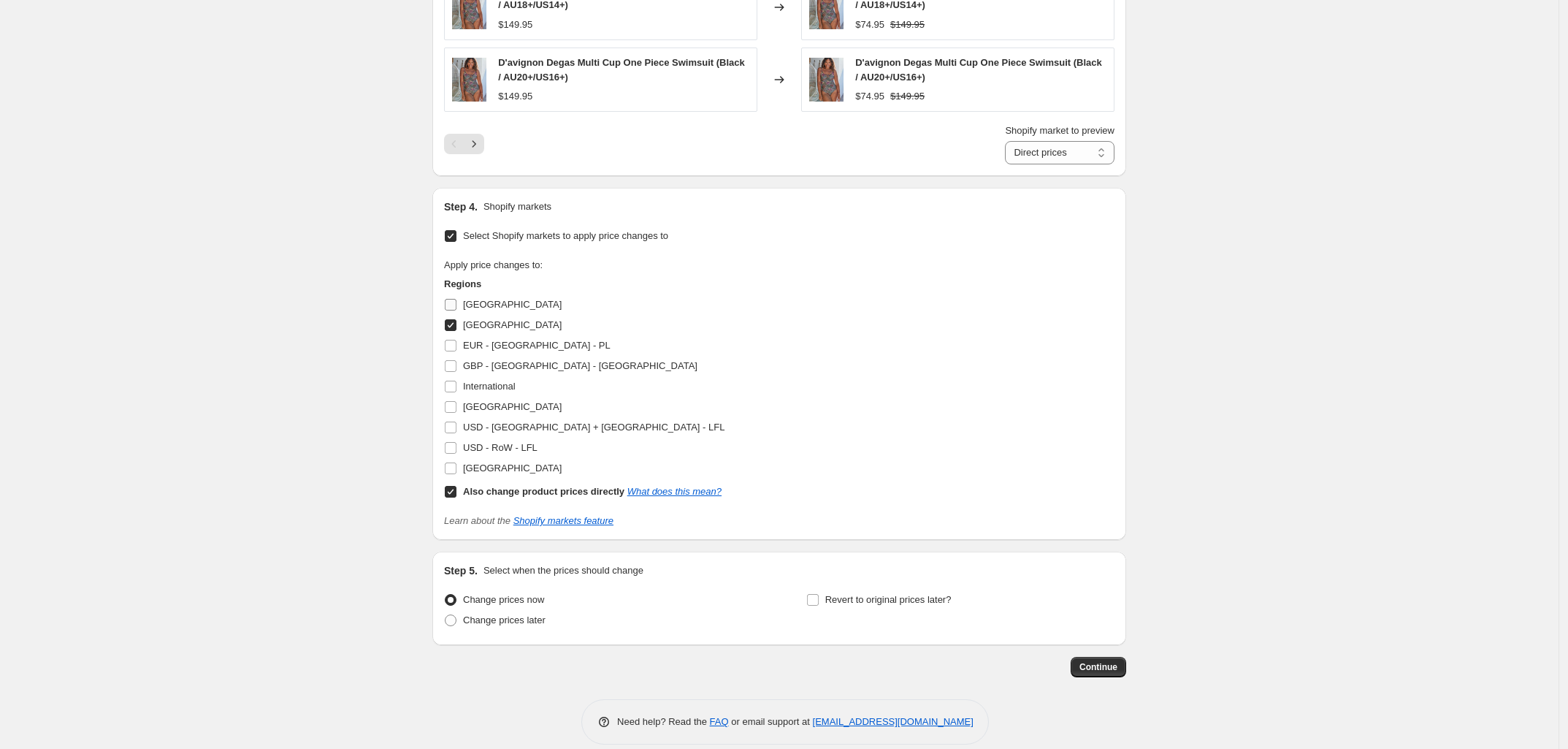
click at [455, 309] on input "[GEOGRAPHIC_DATA]" at bounding box center [450, 305] width 12 height 12
checkbox input "true"
click at [457, 356] on label "EUR - [GEOGRAPHIC_DATA] - PL" at bounding box center [527, 346] width 166 height 20
click at [457, 351] on input "EUR - [GEOGRAPHIC_DATA] - PL" at bounding box center [450, 345] width 12 height 12
checkbox input "true"
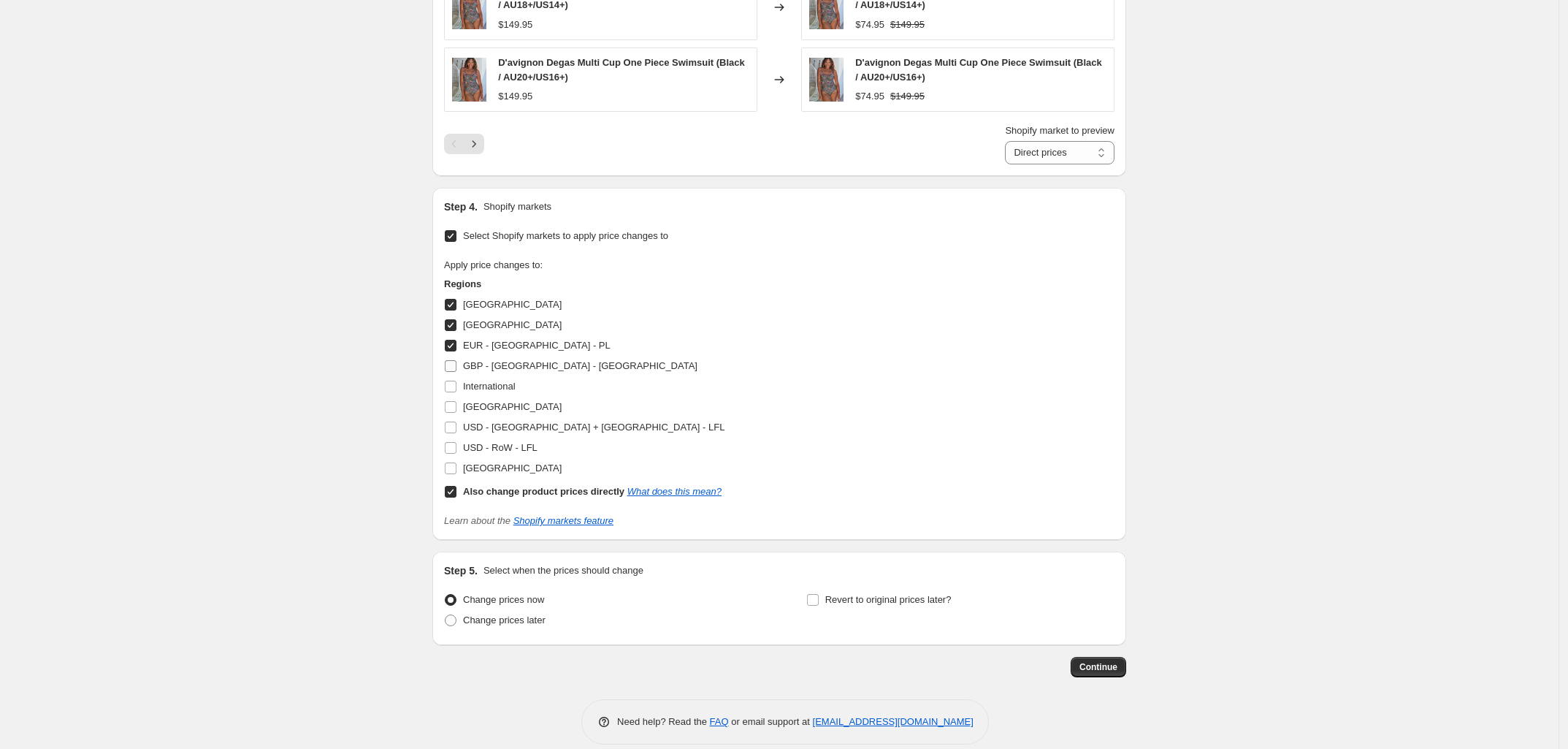
click at [457, 364] on input "GBP - [GEOGRAPHIC_DATA] - [GEOGRAPHIC_DATA]" at bounding box center [450, 366] width 12 height 12
checkbox input "true"
click at [450, 404] on input "[GEOGRAPHIC_DATA]" at bounding box center [450, 406] width 12 height 12
checkbox input "true"
click at [453, 392] on input "International" at bounding box center [450, 386] width 12 height 12
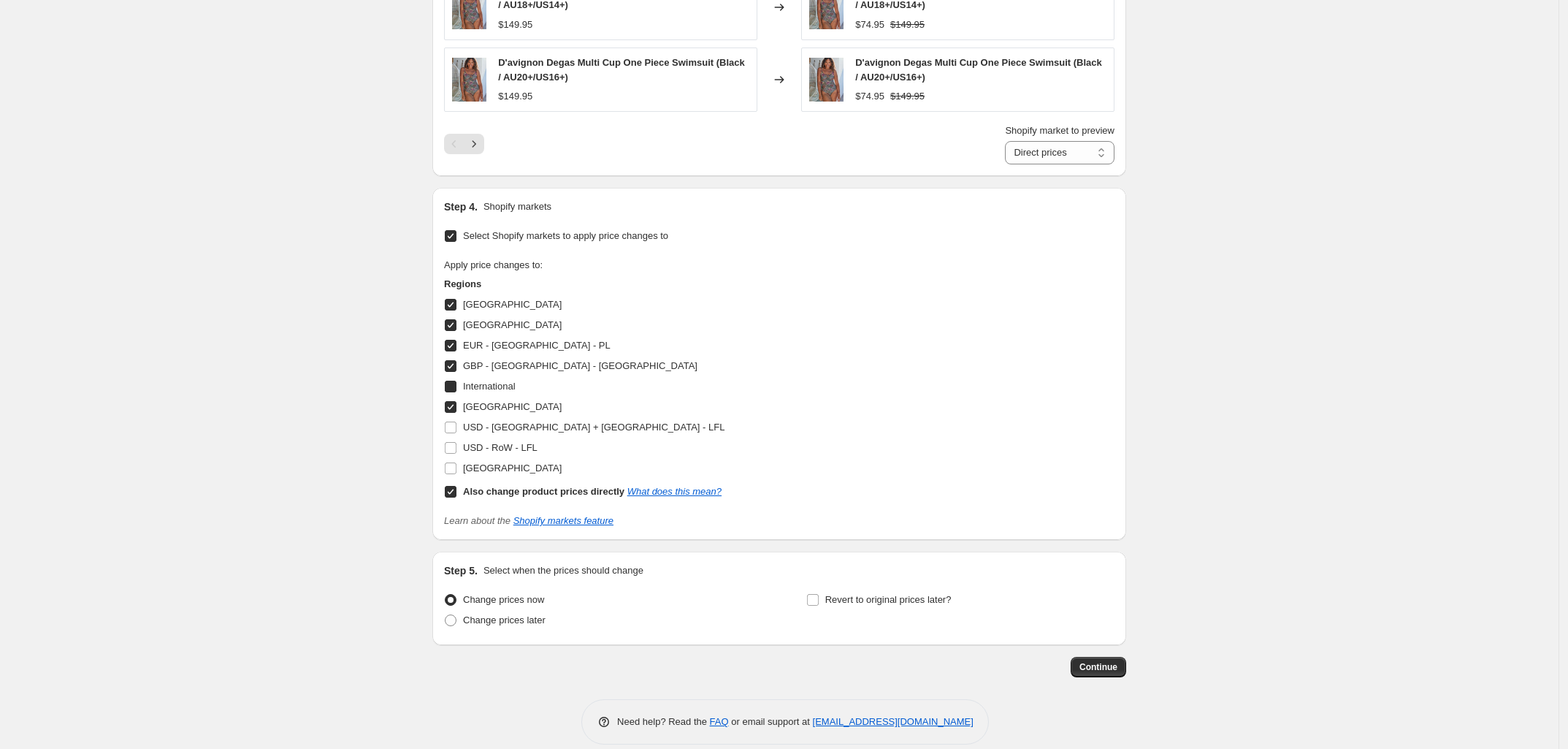
checkbox input "true"
click at [454, 430] on input "USD - [GEOGRAPHIC_DATA] + [GEOGRAPHIC_DATA] - LFL" at bounding box center [450, 427] width 12 height 12
checkbox input "true"
click at [454, 454] on input "USD - RoW - LFL" at bounding box center [450, 448] width 12 height 12
checkbox input "true"
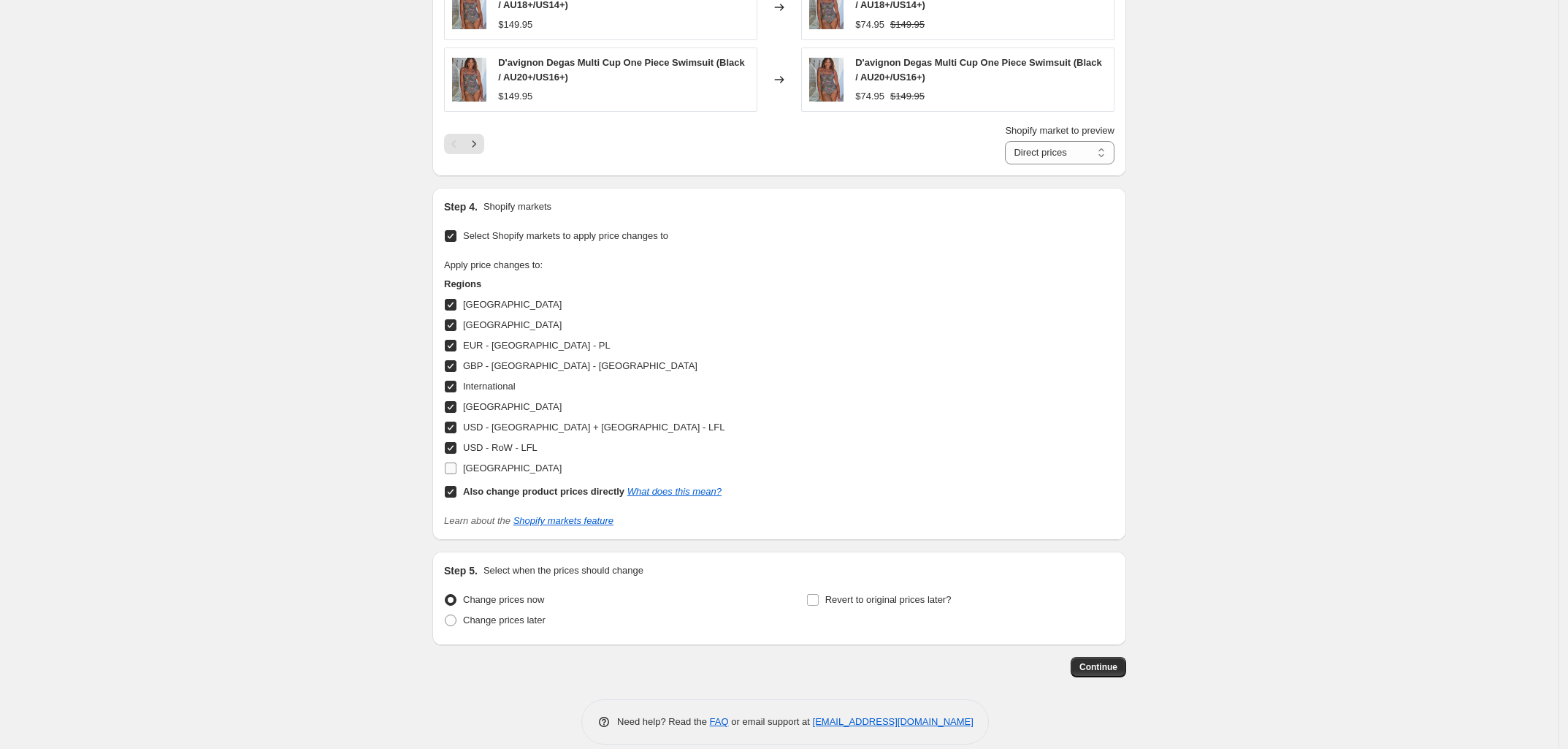
click at [454, 471] on input "[GEOGRAPHIC_DATA]" at bounding box center [450, 468] width 12 height 12
checkbox input "true"
click at [1104, 667] on span "Continue" at bounding box center [1098, 667] width 38 height 12
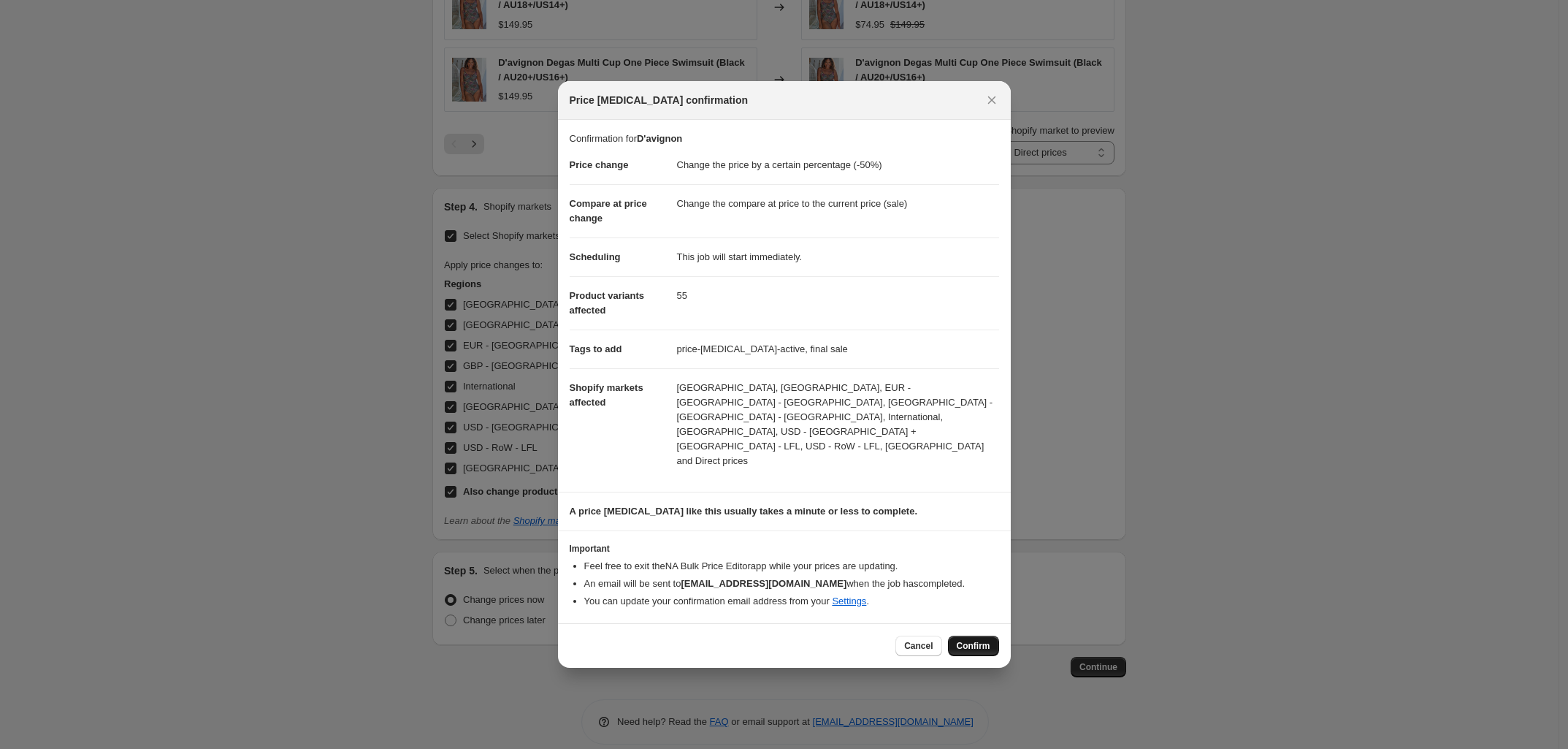
click at [968, 640] on span "Confirm" at bounding box center [973, 646] width 33 height 12
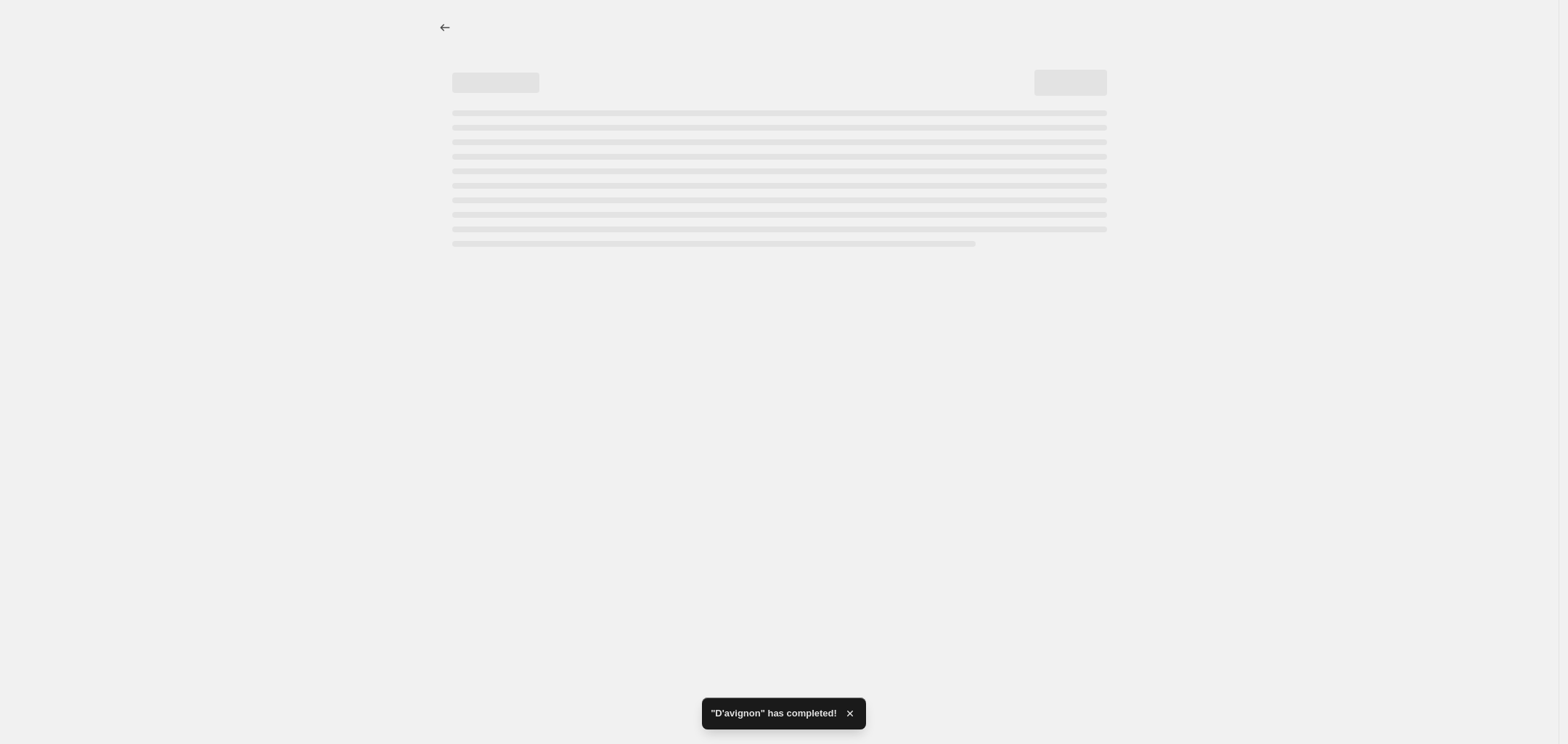
select select "percentage"
select select "vendor"
